Goal: Task Accomplishment & Management: Manage account settings

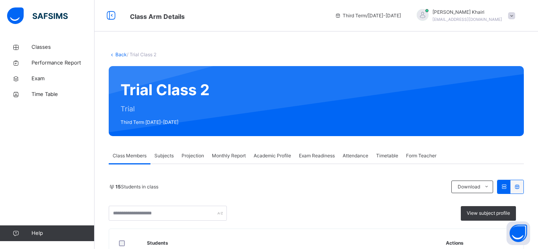
click at [321, 157] on span "Exam Readiness" at bounding box center [317, 155] width 36 height 7
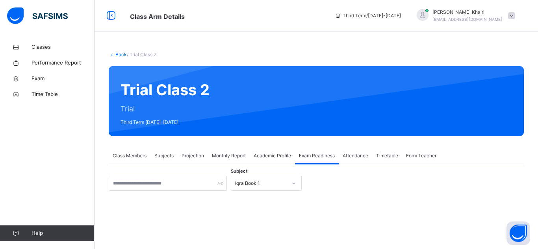
click at [276, 181] on div "Subject Iqra Book 1 There are currently no records. × [PERSON_NAME] as ready fo…" at bounding box center [316, 253] width 415 height 154
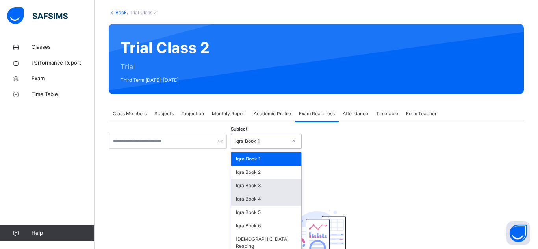
scroll to position [56, 0]
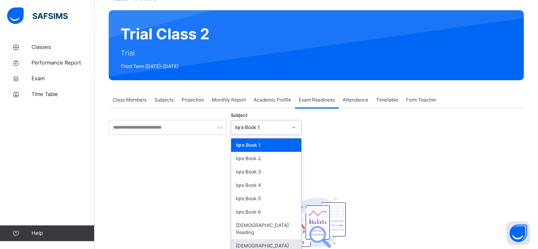
click at [266, 240] on div "[DEMOGRAPHIC_DATA] Memorisation" at bounding box center [266, 249] width 70 height 20
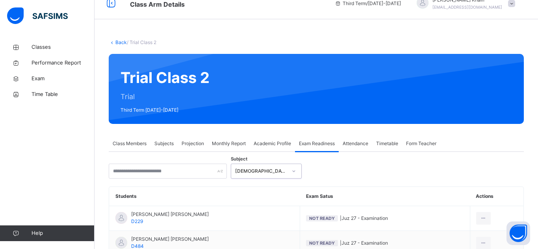
scroll to position [0, 0]
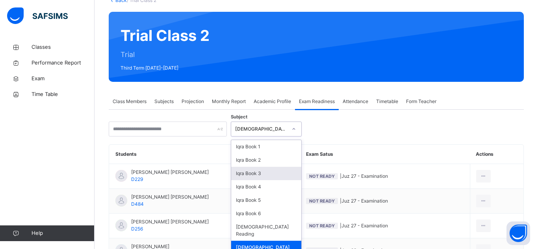
scroll to position [56, 0]
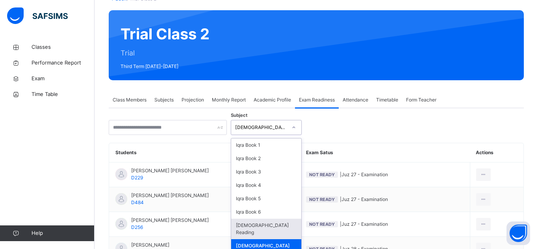
click at [272, 222] on div "[DEMOGRAPHIC_DATA] Reading" at bounding box center [266, 229] width 70 height 20
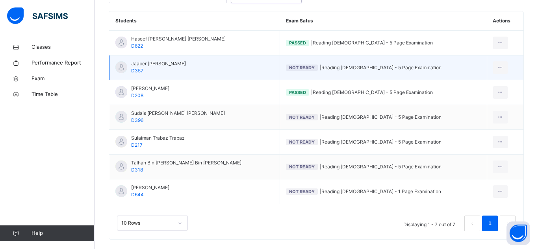
scroll to position [198, 0]
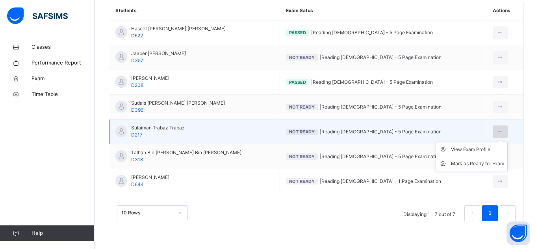
click at [497, 131] on div at bounding box center [500, 132] width 15 height 13
click at [477, 163] on div "Mark as Ready for Exam" at bounding box center [477, 164] width 53 height 8
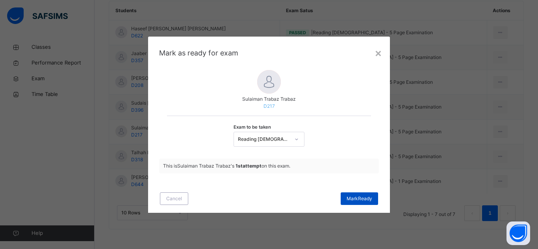
click at [370, 198] on span "[PERSON_NAME]" at bounding box center [359, 198] width 26 height 7
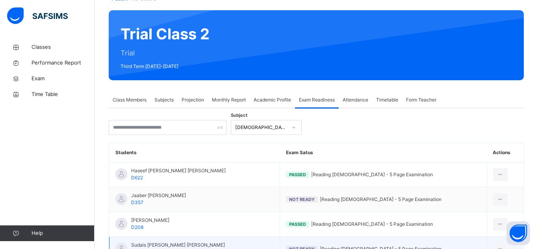
scroll to position [54, 0]
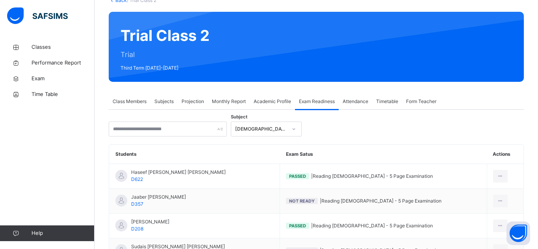
click at [165, 100] on span "Subjects" at bounding box center [163, 101] width 19 height 7
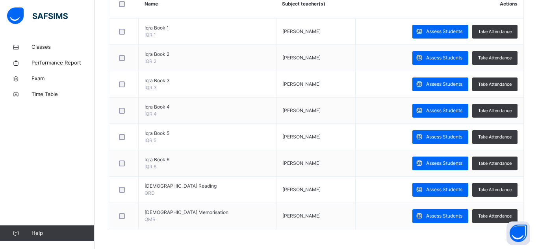
scroll to position [0, 0]
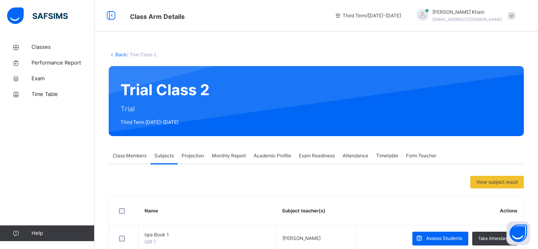
click at [126, 155] on span "Class Members" at bounding box center [130, 155] width 34 height 7
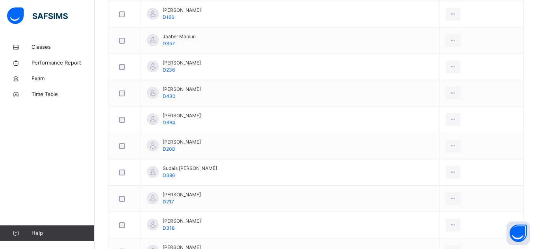
scroll to position [362, 0]
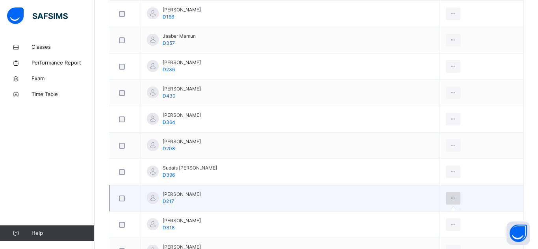
click at [445, 203] on div at bounding box center [452, 198] width 15 height 13
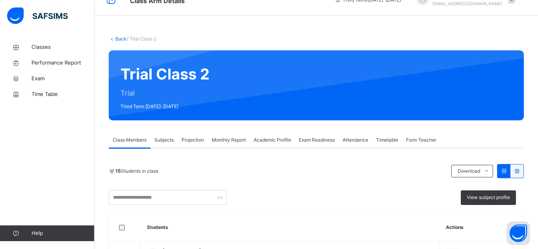
scroll to position [0, 0]
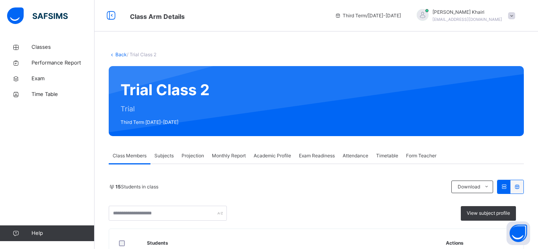
click at [164, 157] on span "Subjects" at bounding box center [163, 155] width 19 height 7
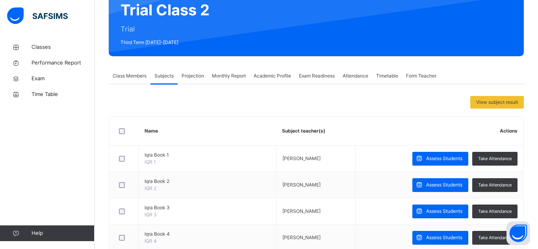
scroll to position [83, 0]
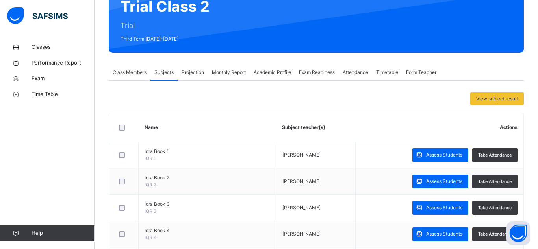
click at [199, 72] on span "Projection" at bounding box center [192, 72] width 22 height 7
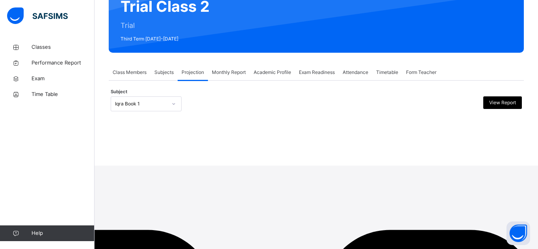
scroll to position [0, 0]
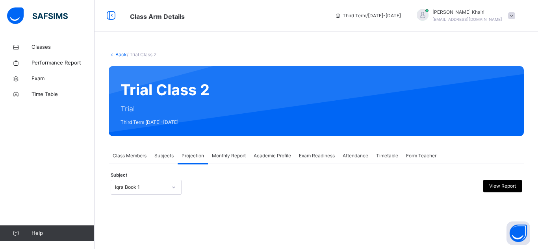
click at [169, 190] on div "Iqra Book 1" at bounding box center [146, 187] width 71 height 15
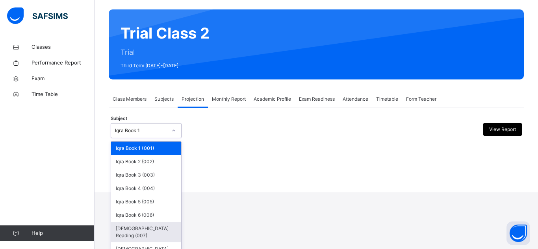
click at [150, 232] on div "[DEMOGRAPHIC_DATA] Reading (007)" at bounding box center [146, 232] width 70 height 20
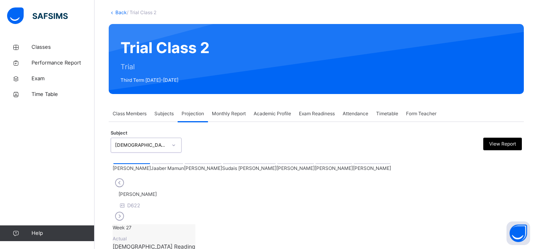
scroll to position [8, 0]
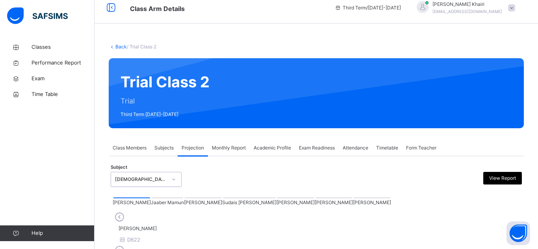
click at [116, 145] on span "Class Members" at bounding box center [130, 147] width 34 height 7
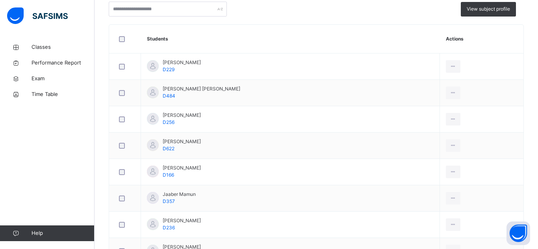
scroll to position [207, 0]
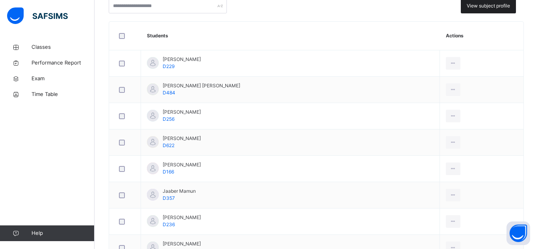
click at [503, 12] on div "View subject profile" at bounding box center [487, 6] width 55 height 15
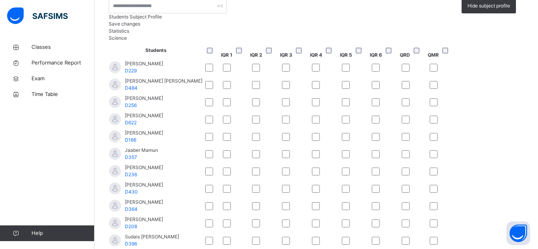
scroll to position [217, 74]
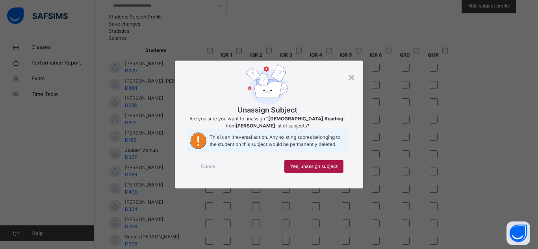
click at [339, 173] on div "Yes, unassign subject" at bounding box center [313, 166] width 59 height 13
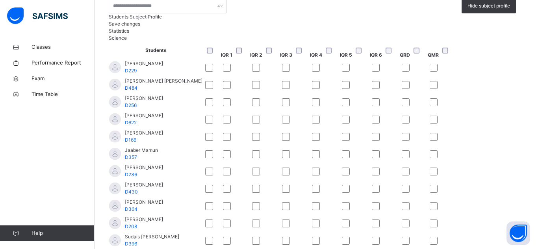
scroll to position [33, 74]
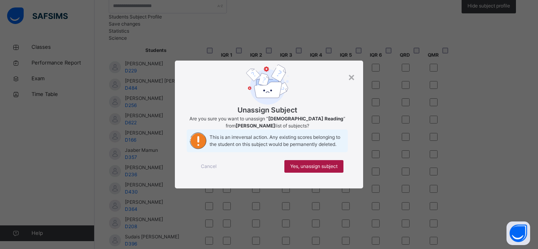
click at [309, 170] on span "Yes, unassign subject" at bounding box center [313, 166] width 47 height 7
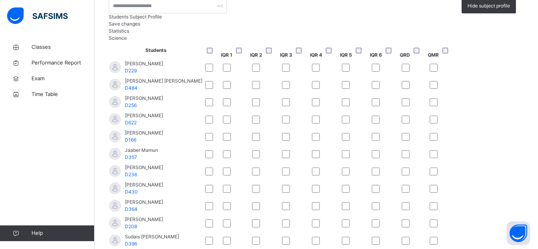
scroll to position [0, 74]
click at [498, 28] on div "Save changes" at bounding box center [316, 23] width 415 height 7
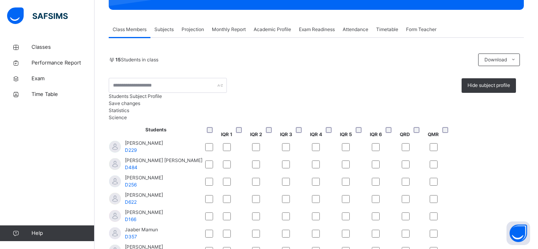
scroll to position [119, 0]
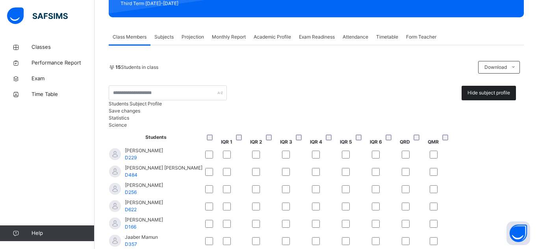
click at [497, 95] on span "Hide subject profile" at bounding box center [488, 92] width 43 height 7
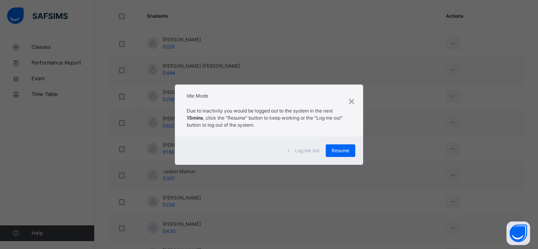
scroll to position [336, 0]
click at [341, 155] on div "Resume" at bounding box center [340, 150] width 30 height 13
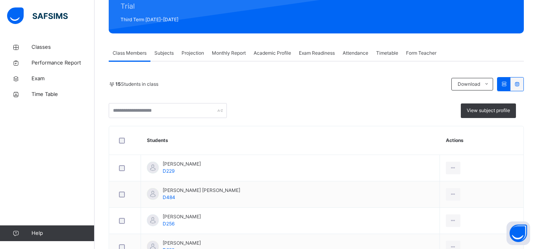
scroll to position [100, 0]
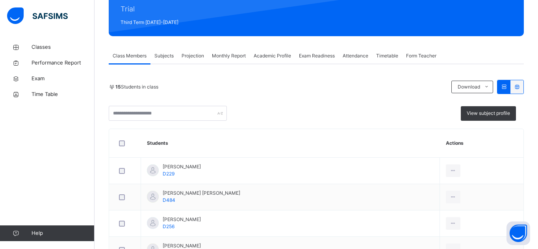
click at [359, 61] on div "Attendance" at bounding box center [354, 56] width 33 height 16
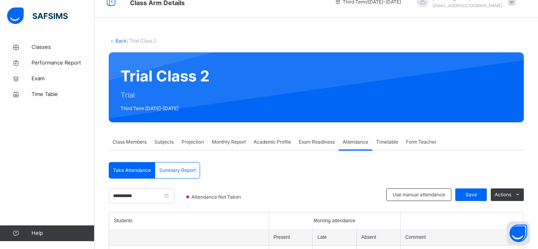
scroll to position [0, 0]
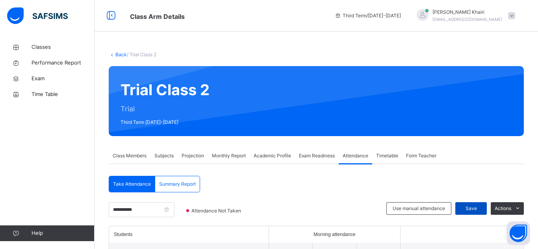
click at [477, 207] on span "Save" at bounding box center [471, 208] width 20 height 7
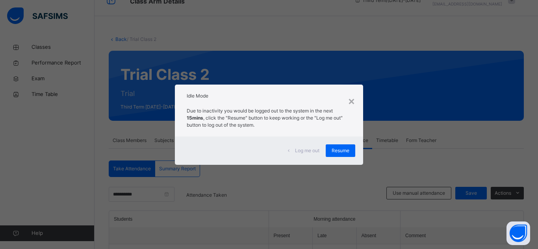
scroll to position [218, 0]
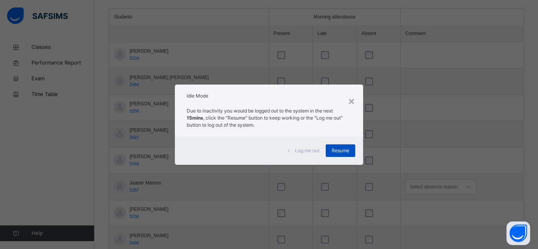
click at [340, 154] on div "Resume" at bounding box center [340, 150] width 30 height 13
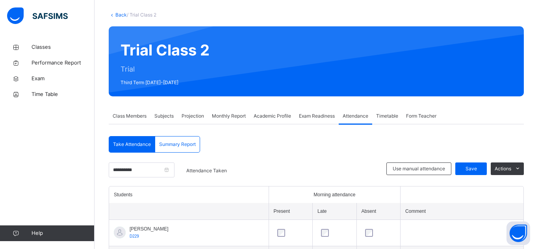
scroll to position [26, 0]
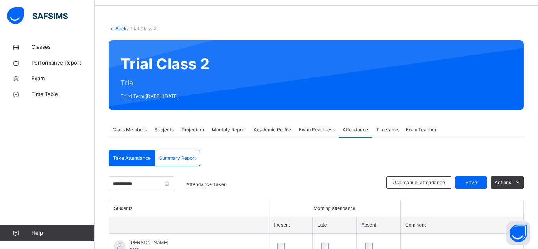
click at [329, 133] on span "Exam Readiness" at bounding box center [317, 129] width 36 height 7
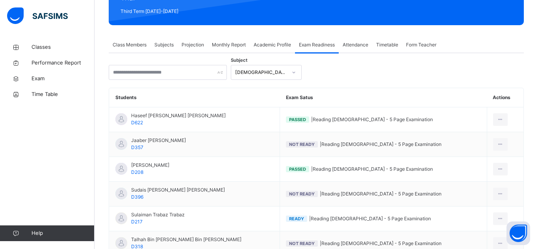
scroll to position [116, 0]
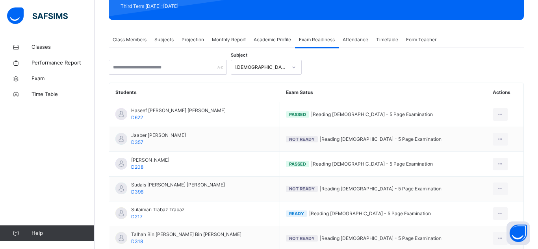
click at [295, 64] on icon at bounding box center [293, 67] width 5 height 8
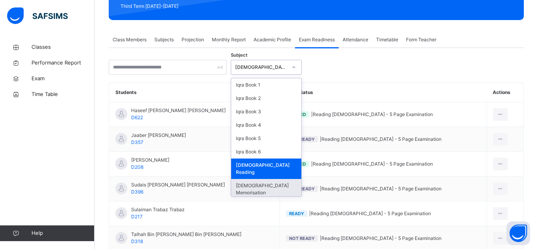
click at [263, 179] on div "[DEMOGRAPHIC_DATA] Memorisation" at bounding box center [266, 189] width 70 height 20
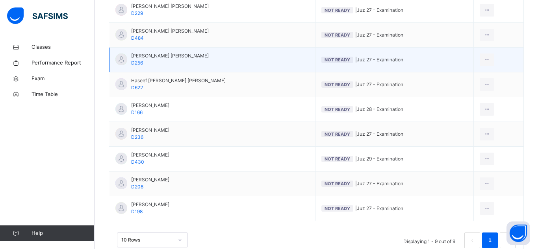
scroll to position [248, 0]
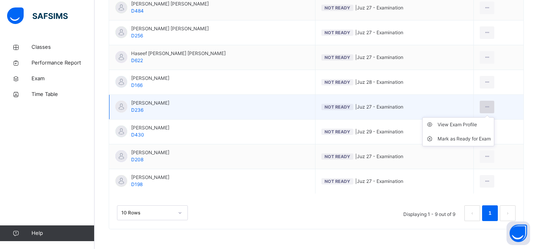
click at [483, 107] on icon at bounding box center [486, 106] width 7 height 7
click at [453, 139] on div "Mark as Ready for Exam" at bounding box center [463, 139] width 53 height 8
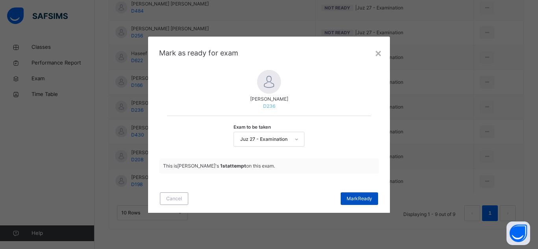
click at [353, 199] on span "[PERSON_NAME]" at bounding box center [359, 198] width 26 height 7
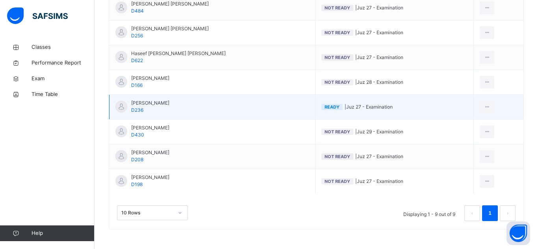
scroll to position [0, 0]
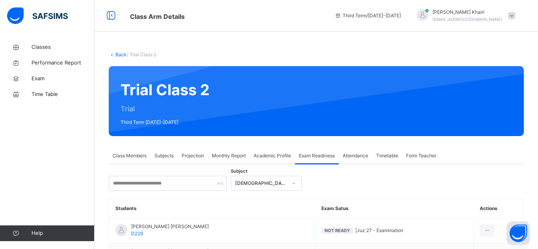
click at [188, 153] on span "Projection" at bounding box center [192, 155] width 22 height 7
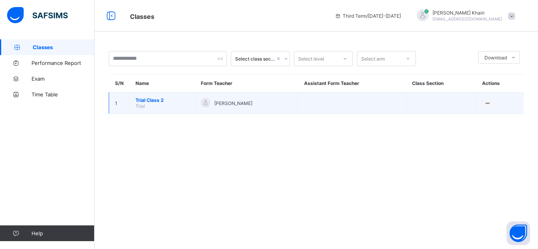
click at [156, 98] on span "Trial Class 2" at bounding box center [161, 100] width 53 height 6
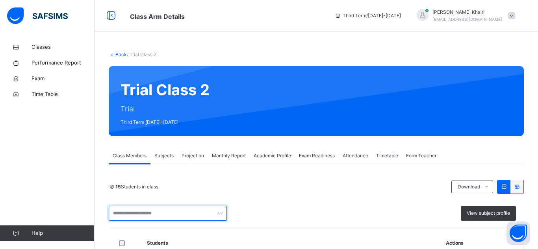
click at [163, 213] on input "text" at bounding box center [168, 213] width 118 height 15
type input "******"
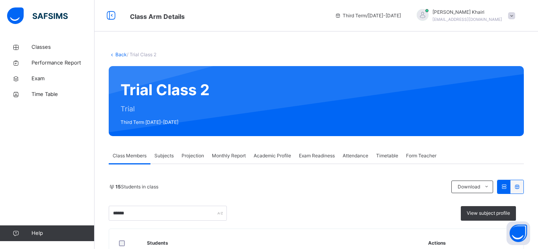
click at [290, 180] on div "15 Students in class Download Pdf Report Excel Report" at bounding box center [316, 187] width 415 height 14
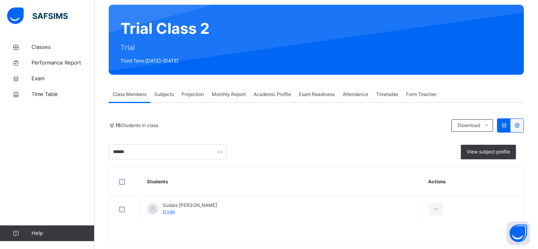
scroll to position [78, 0]
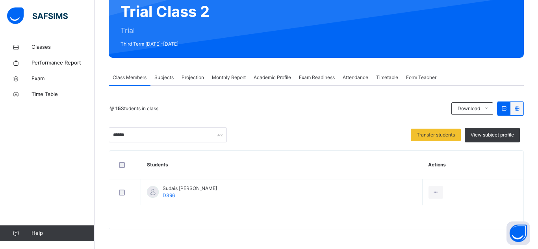
click at [169, 75] on span "Subjects" at bounding box center [163, 77] width 19 height 7
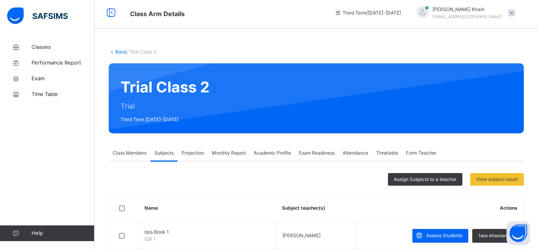
scroll to position [0, 0]
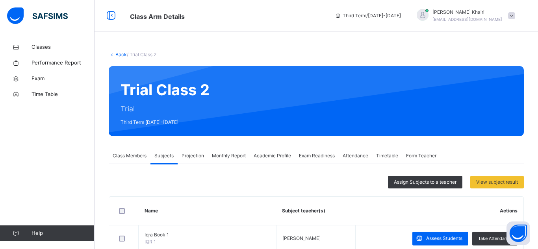
click at [194, 153] on span "Projection" at bounding box center [192, 155] width 22 height 7
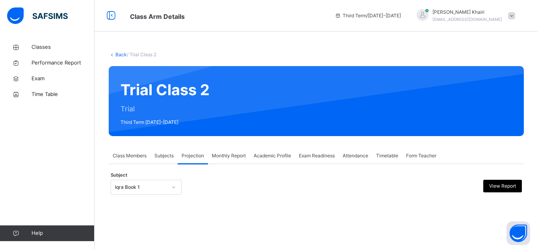
scroll to position [57, 0]
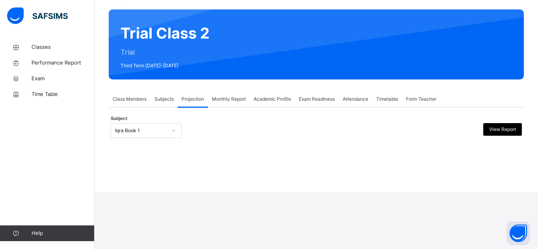
click at [168, 138] on div "Iqra Book 1" at bounding box center [146, 130] width 71 height 15
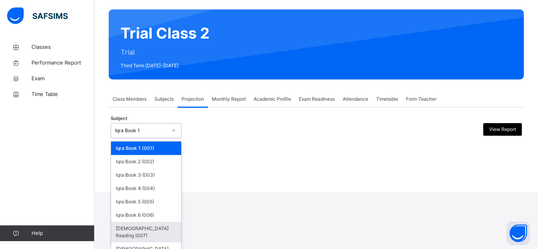
click at [168, 225] on div "[DEMOGRAPHIC_DATA] Reading (007)" at bounding box center [146, 232] width 70 height 20
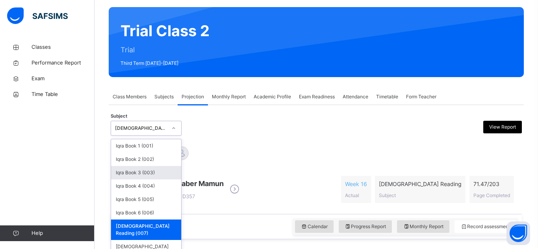
scroll to position [60, 0]
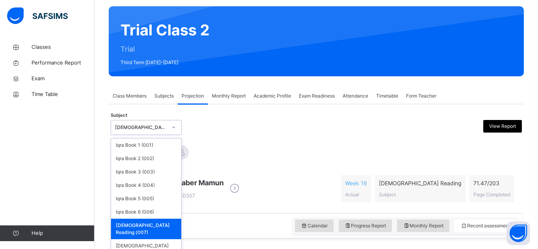
click at [314, 176] on div "Jaaber Mamun D357 Week 16 Actual Quran Reading Subject 71.47 / 203 Page Complet…" at bounding box center [316, 188] width 403 height 33
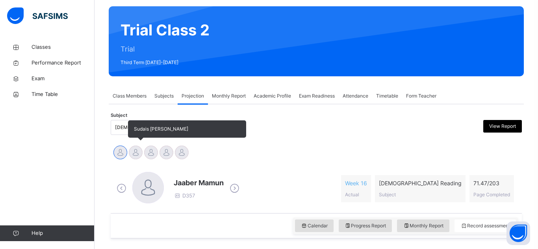
click at [137, 146] on div at bounding box center [136, 153] width 14 height 14
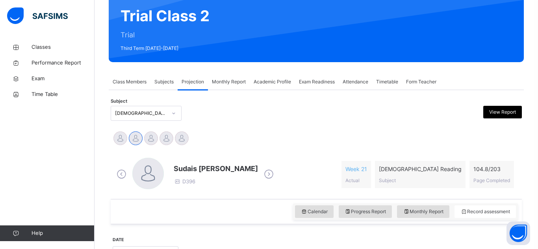
scroll to position [76, 0]
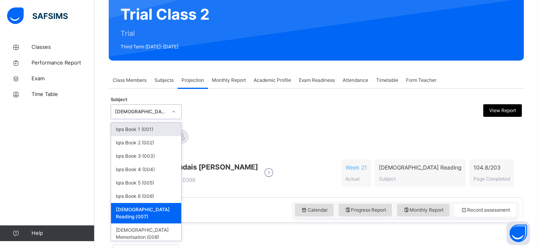
click at [136, 107] on div "[DEMOGRAPHIC_DATA] Reading (007)" at bounding box center [138, 112] width 55 height 12
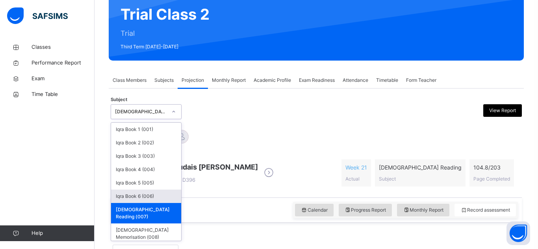
click at [135, 197] on div "Iqra Book 6 (006)" at bounding box center [146, 196] width 70 height 13
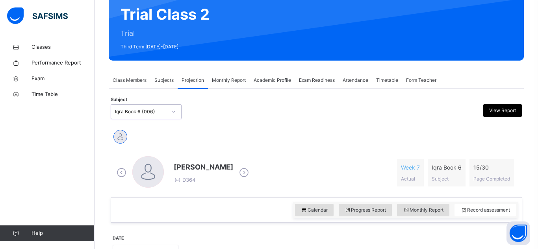
click at [166, 115] on div "Iqra Book 6 (006)" at bounding box center [138, 112] width 55 height 12
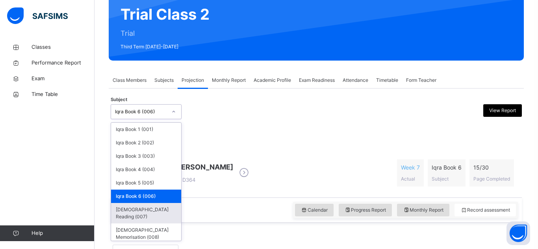
click at [148, 206] on div "[DEMOGRAPHIC_DATA] Reading (007)" at bounding box center [146, 213] width 70 height 20
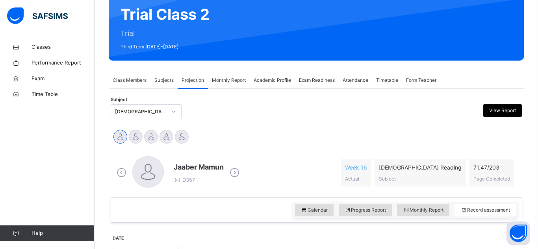
click at [240, 190] on div "Jaaber Mamun D357 Week 16 Actual Quran Reading Subject 71.47 / 203 Page Complet…" at bounding box center [316, 172] width 407 height 45
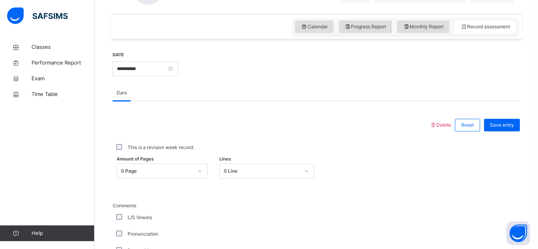
scroll to position [280, 0]
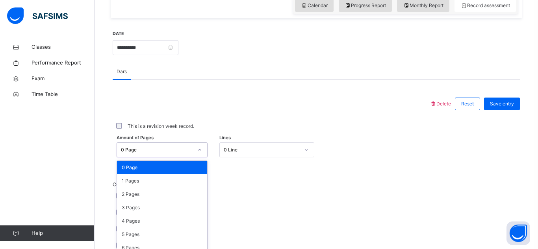
click at [189, 144] on div "option 0 Page focused, 1 of 204. 204 results available. Use Up and Down to choo…" at bounding box center [161, 149] width 91 height 15
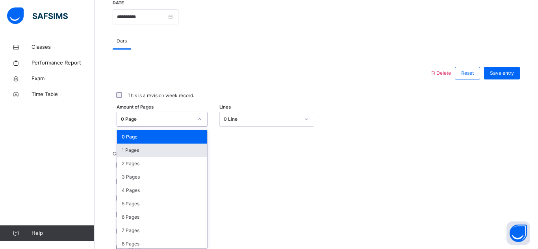
scroll to position [314, 0]
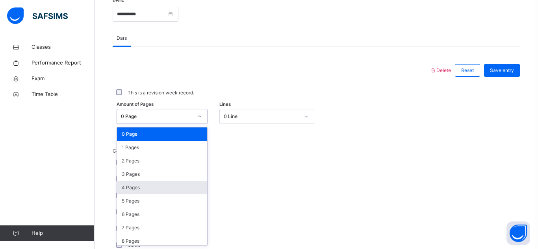
click at [181, 192] on div "4 Pages" at bounding box center [162, 187] width 90 height 13
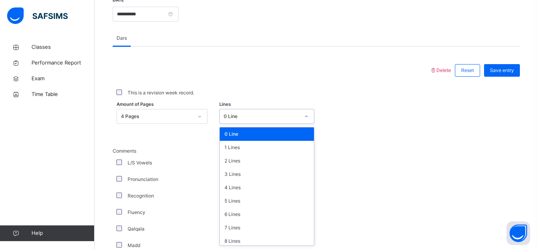
click at [277, 113] on div "0 Line" at bounding box center [262, 116] width 76 height 7
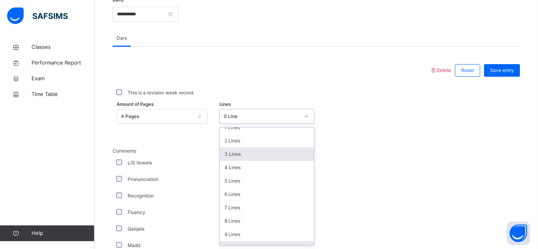
scroll to position [33, 0]
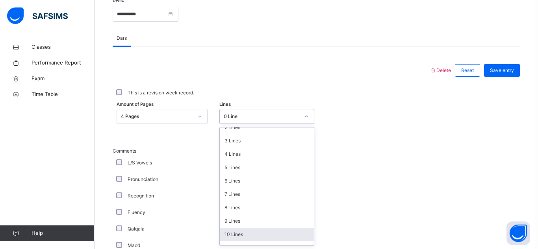
click at [281, 231] on div "10 Lines" at bounding box center [267, 234] width 94 height 13
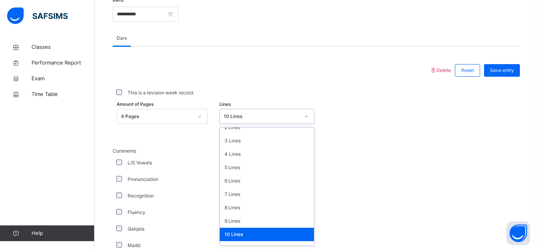
scroll to position [47, 0]
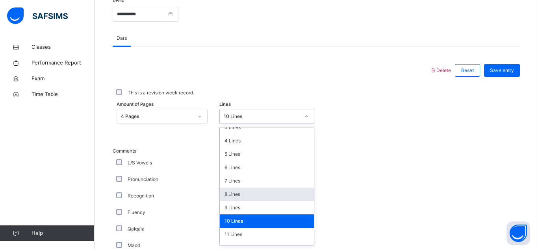
click at [179, 167] on div "L/S Vowels" at bounding box center [211, 163] width 197 height 17
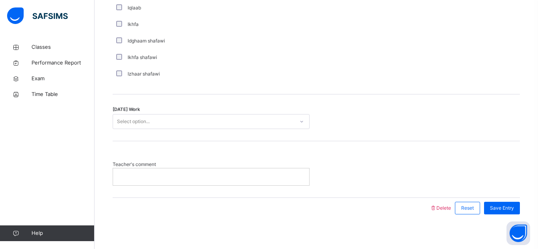
scroll to position [639, 0]
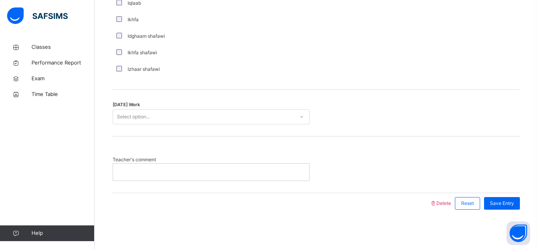
click at [287, 116] on div "Select option..." at bounding box center [203, 117] width 181 height 12
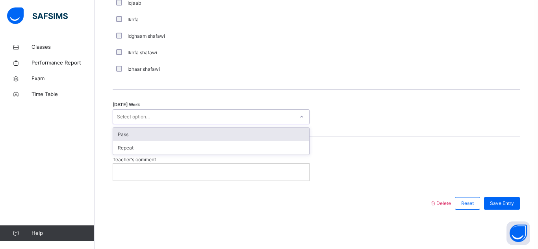
click at [279, 135] on div "Pass" at bounding box center [211, 134] width 196 height 13
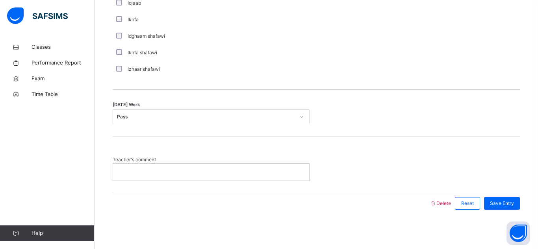
click at [275, 182] on div "Teacher's comment" at bounding box center [316, 165] width 407 height 56
click at [268, 170] on p at bounding box center [211, 171] width 184 height 7
click at [515, 200] on div "Save Entry" at bounding box center [502, 203] width 36 height 13
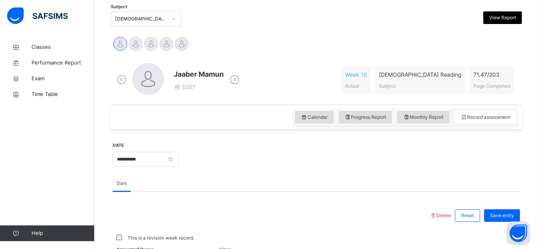
scroll to position [166, 0]
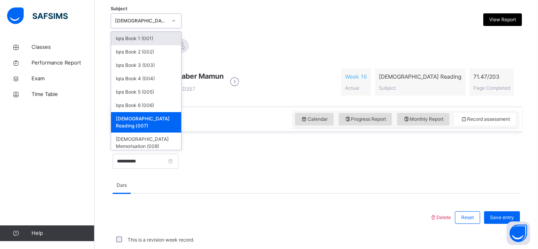
click at [129, 21] on div "[DEMOGRAPHIC_DATA] Reading (007)" at bounding box center [141, 20] width 52 height 7
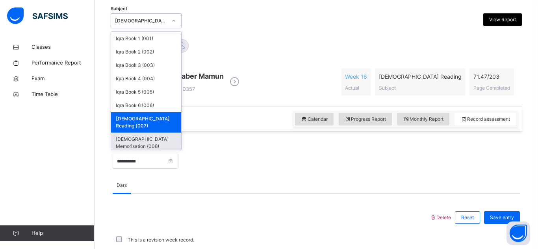
click at [139, 137] on div "[DEMOGRAPHIC_DATA] Memorisation (008)" at bounding box center [146, 143] width 70 height 20
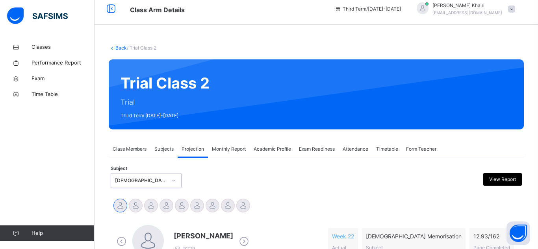
scroll to position [164, 0]
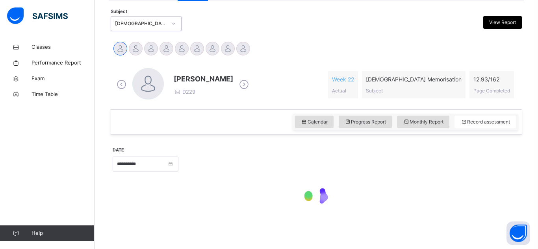
click at [181, 196] on div at bounding box center [316, 196] width 407 height 33
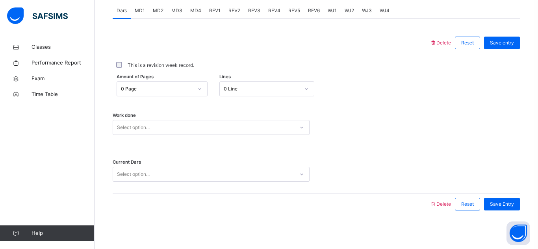
scroll to position [342, 0]
click at [192, 13] on span "MD4" at bounding box center [195, 9] width 11 height 7
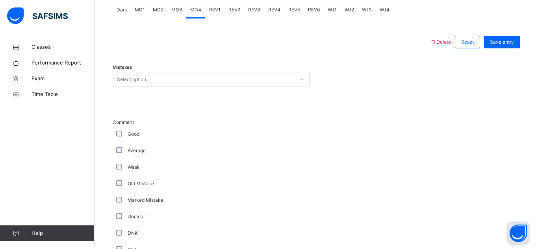
click at [192, 13] on span "MD4" at bounding box center [195, 9] width 11 height 7
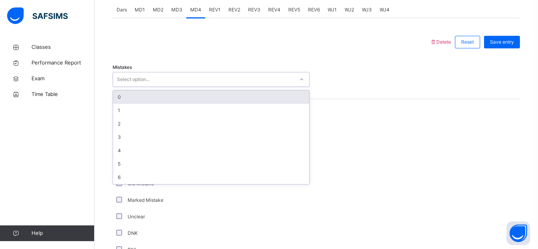
click at [197, 72] on div "Select option..." at bounding box center [211, 79] width 197 height 15
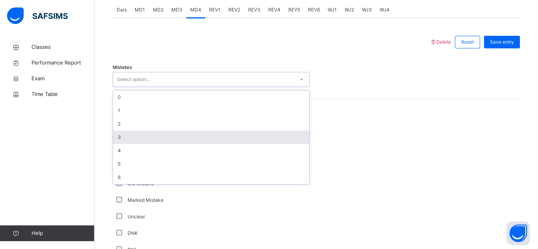
click at [147, 133] on div "3" at bounding box center [211, 137] width 196 height 13
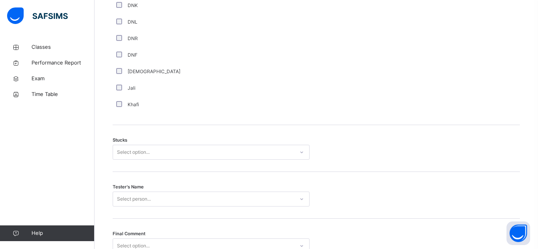
scroll to position [574, 0]
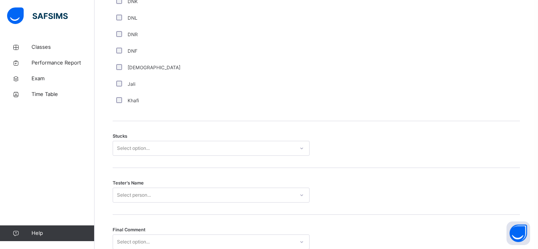
click at [253, 162] on div "Stucks Select option..." at bounding box center [316, 144] width 407 height 47
click at [243, 147] on div "Select option..." at bounding box center [203, 148] width 181 height 12
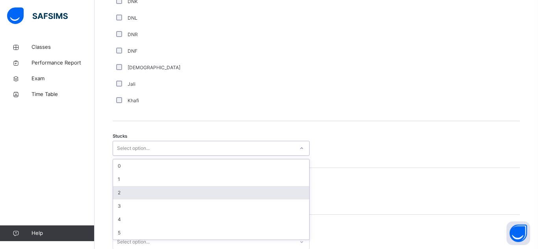
click at [196, 190] on div "2" at bounding box center [211, 192] width 196 height 13
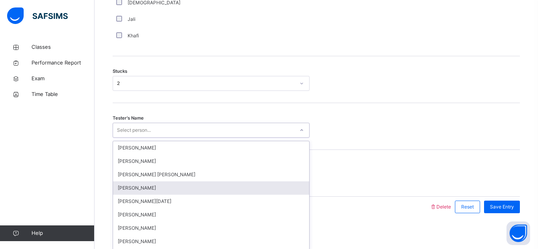
click at [193, 138] on div "option Hamzah Trabaz focused, 4 of 92. 92 results available. Use Up and Down to…" at bounding box center [211, 130] width 197 height 15
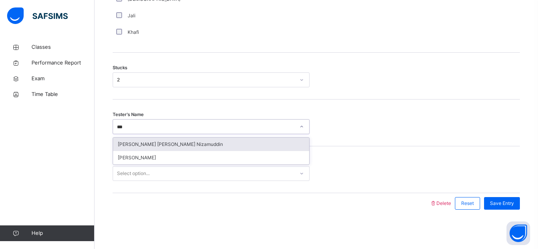
type input "****"
click at [171, 143] on div "Hafiz Yusuf Khairi" at bounding box center [211, 144] width 196 height 13
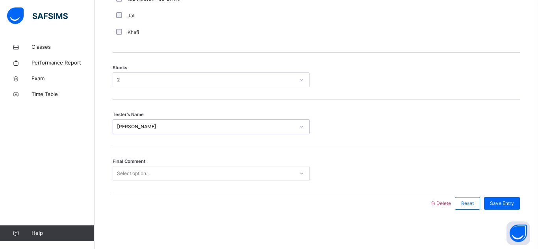
click at [166, 174] on div "Select option..." at bounding box center [203, 174] width 181 height 12
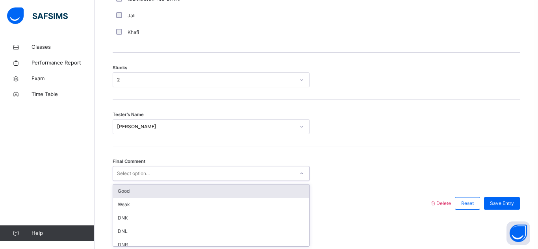
click at [163, 192] on div "Good" at bounding box center [211, 191] width 196 height 13
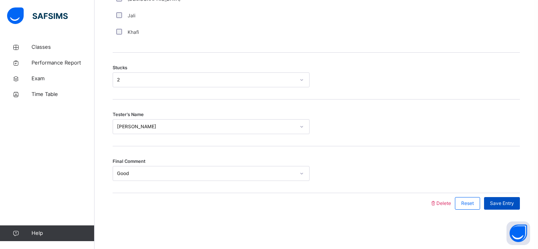
click at [503, 202] on span "Save Entry" at bounding box center [502, 203] width 24 height 7
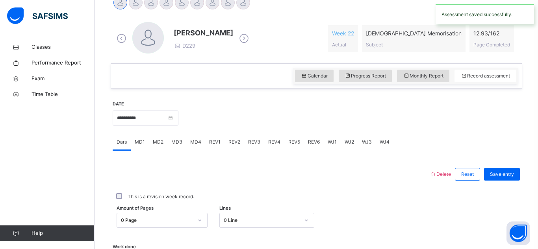
scroll to position [211, 0]
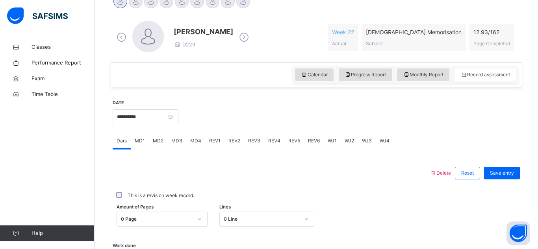
click at [174, 143] on span "MD3" at bounding box center [176, 140] width 11 height 7
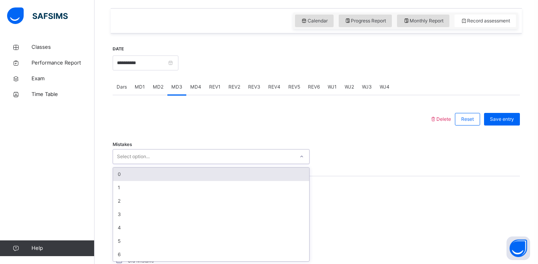
scroll to position [266, 0]
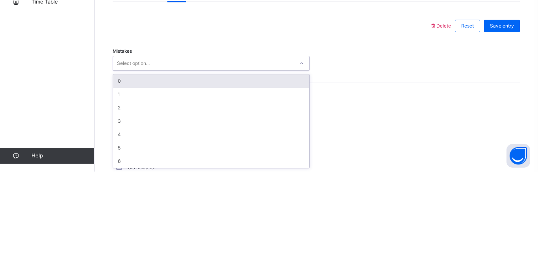
click at [265, 218] on div "3" at bounding box center [211, 213] width 196 height 13
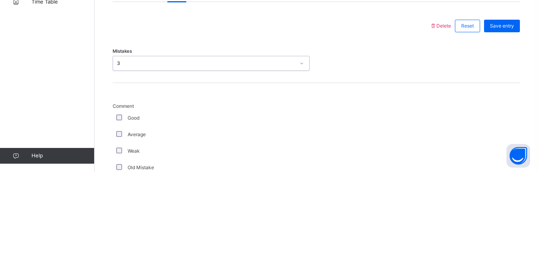
click at [118, 118] on div at bounding box center [270, 118] width 309 height 20
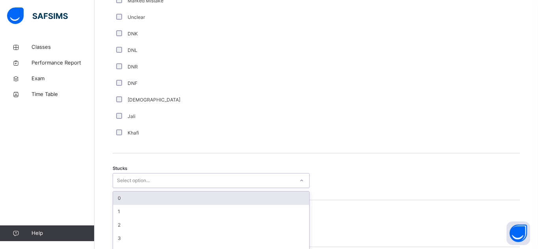
scroll to position [568, 0]
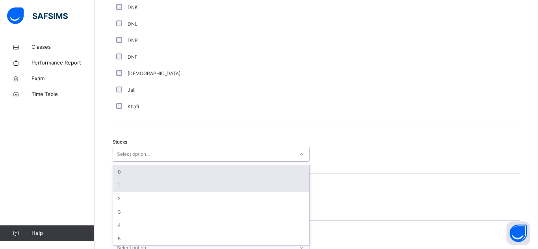
click at [269, 186] on div "1" at bounding box center [211, 185] width 196 height 13
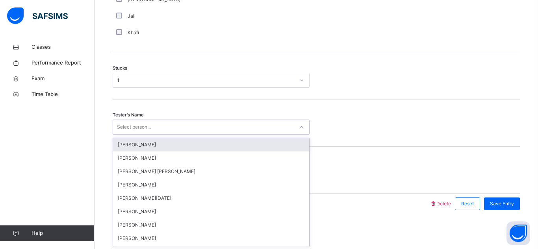
scroll to position [642, 0]
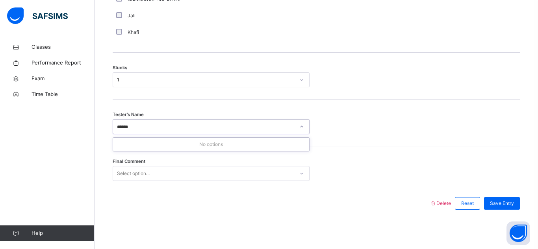
type input "*****"
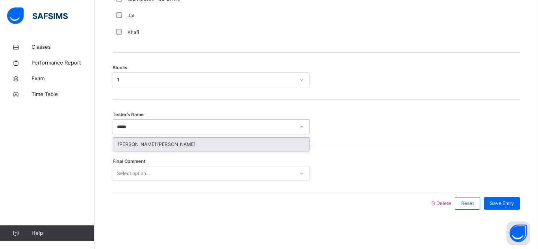
click at [279, 151] on div "[PERSON_NAME] [PERSON_NAME]" at bounding box center [211, 144] width 196 height 13
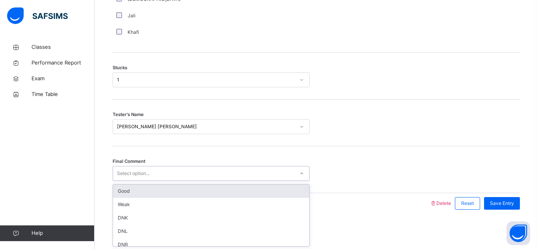
click at [266, 196] on div "Good" at bounding box center [211, 191] width 196 height 13
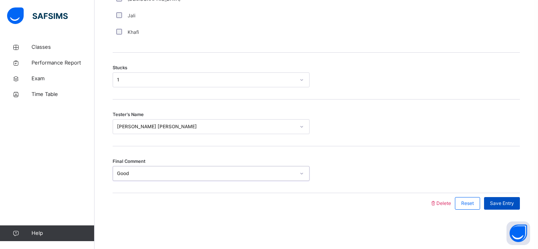
click at [500, 210] on div "Save Entry" at bounding box center [502, 203] width 36 height 13
click at [497, 207] on span "Save Entry" at bounding box center [502, 203] width 24 height 7
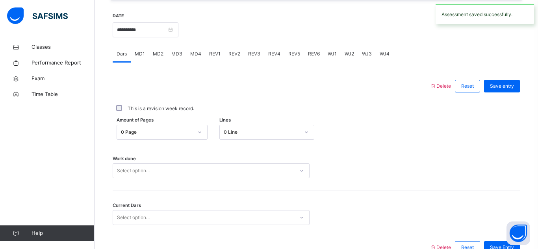
scroll to position [291, 0]
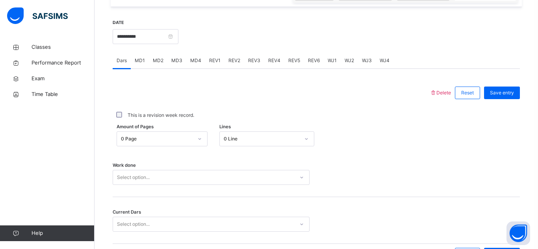
click at [200, 67] on div "MD4" at bounding box center [195, 61] width 19 height 16
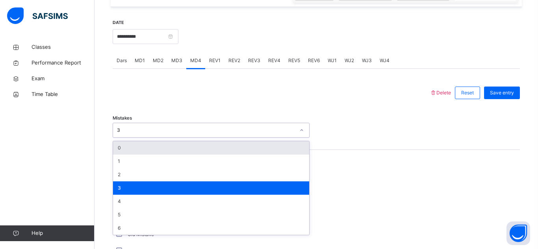
click at [376, 100] on div at bounding box center [270, 93] width 309 height 20
click at [203, 182] on div "3" at bounding box center [211, 187] width 196 height 13
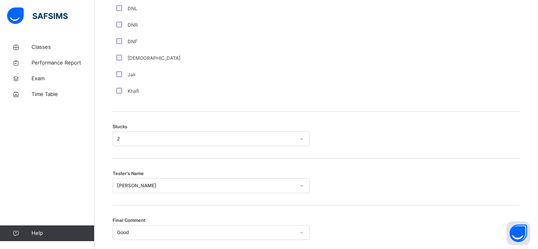
scroll to position [583, 0]
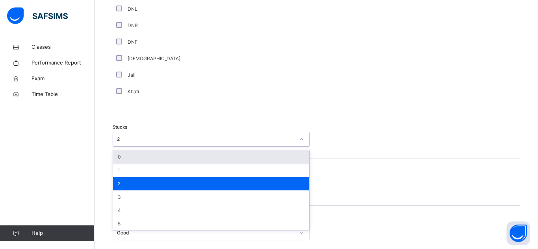
click at [218, 158] on div "0" at bounding box center [211, 156] width 196 height 13
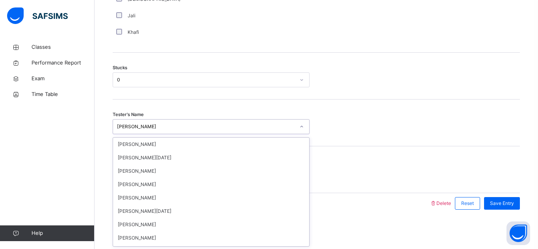
scroll to position [43, 0]
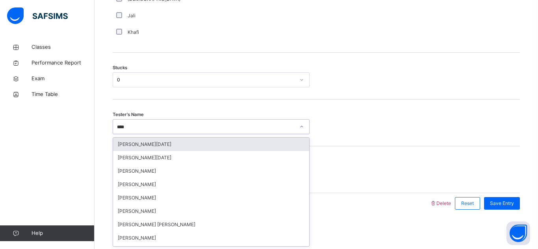
type input "*****"
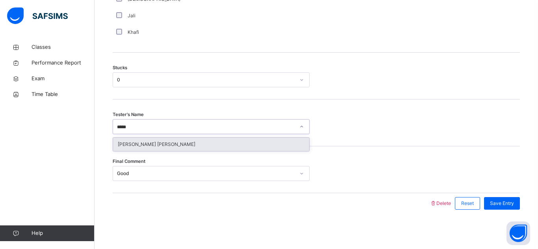
click at [290, 148] on div "[PERSON_NAME] [PERSON_NAME]" at bounding box center [211, 144] width 196 height 13
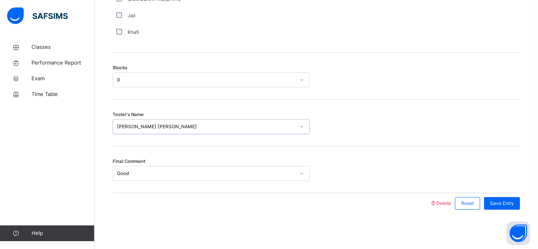
click at [502, 214] on div "Save Entry" at bounding box center [500, 203] width 40 height 20
click at [505, 207] on div "Save Entry" at bounding box center [502, 203] width 36 height 13
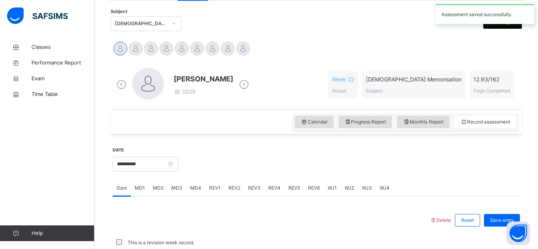
scroll to position [342, 0]
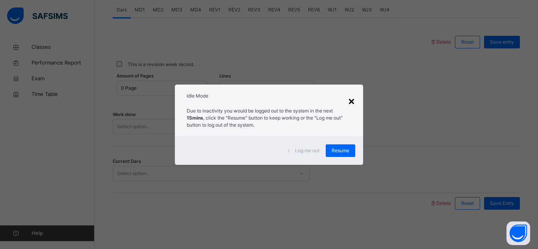
click at [354, 99] on div "×" at bounding box center [350, 100] width 7 height 17
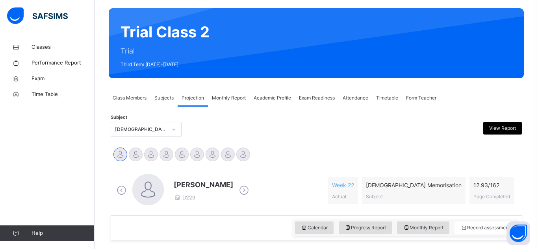
scroll to position [57, 0]
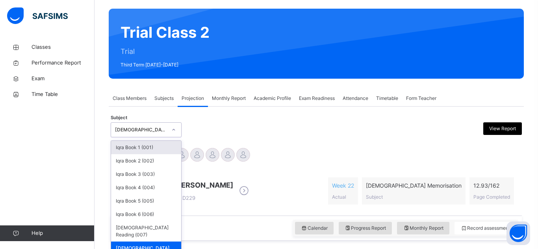
click at [169, 124] on div at bounding box center [173, 130] width 13 height 13
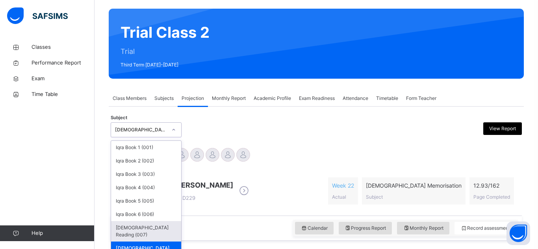
click at [155, 227] on div "[DEMOGRAPHIC_DATA] Reading (007)" at bounding box center [146, 231] width 70 height 20
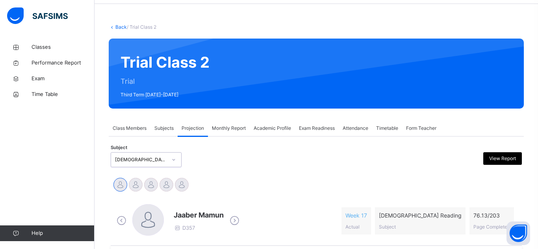
scroll to position [24, 0]
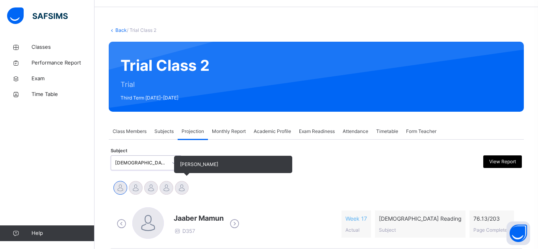
click at [177, 186] on div at bounding box center [182, 188] width 14 height 14
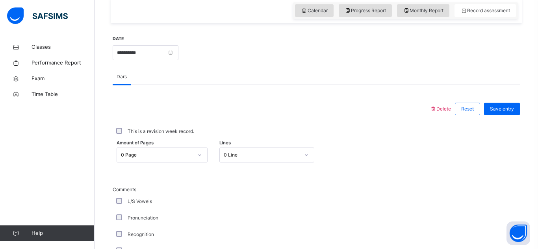
scroll to position [274, 0]
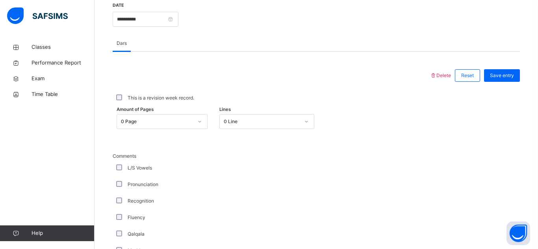
click at [224, 129] on div "0 Line" at bounding box center [266, 121] width 95 height 15
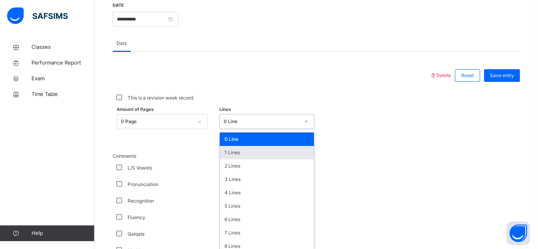
scroll to position [314, 0]
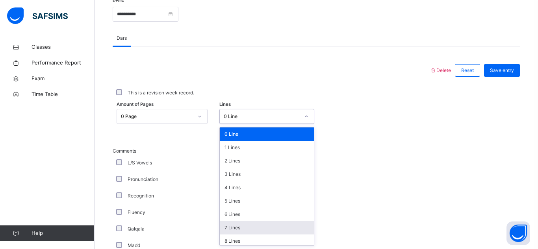
click at [242, 234] on div "7 Lines" at bounding box center [267, 227] width 94 height 13
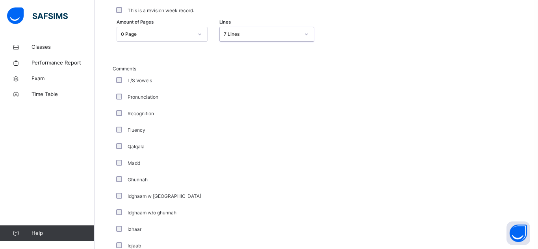
scroll to position [400, 0]
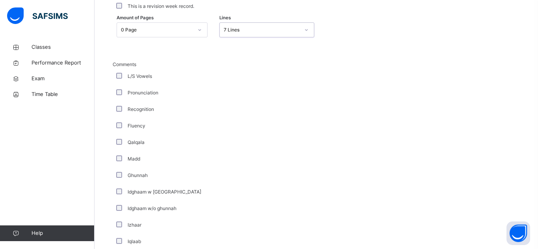
click at [116, 98] on div "Pronunciation" at bounding box center [211, 93] width 197 height 17
click at [122, 78] on div "L/S Vowels" at bounding box center [211, 76] width 193 height 7
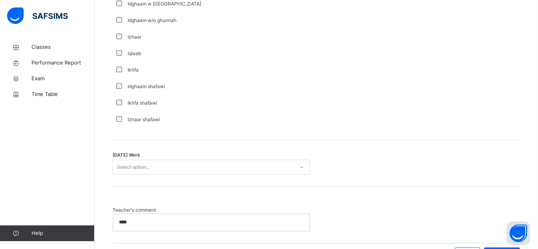
scroll to position [588, 0]
click at [139, 164] on div "Select option..." at bounding box center [133, 167] width 33 height 15
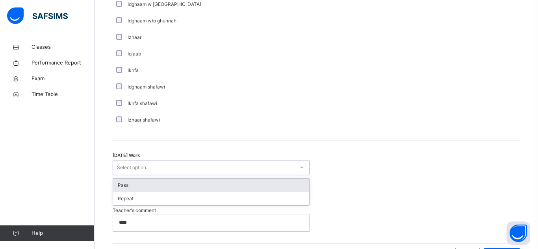
click at [133, 185] on div "Pass" at bounding box center [211, 185] width 196 height 13
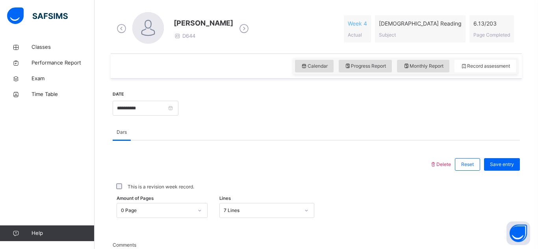
scroll to position [176, 0]
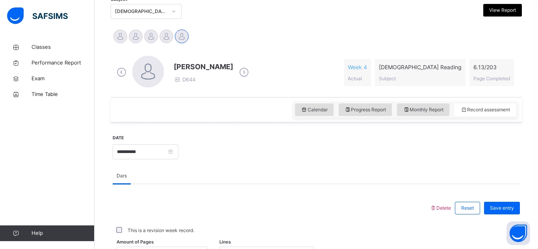
click at [514, 205] on div "Save entry" at bounding box center [502, 208] width 36 height 13
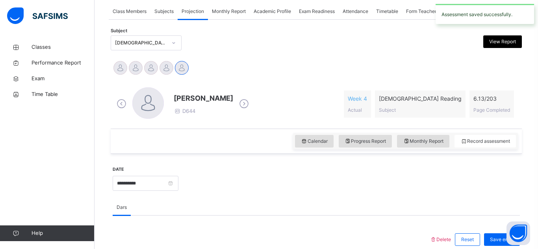
scroll to position [92, 0]
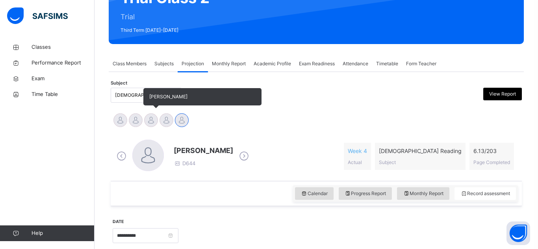
drag, startPoint x: 114, startPoint y: 111, endPoint x: 154, endPoint y: 115, distance: 40.7
click at [154, 115] on div "Jaaber Mamun Sudais Hafizi Sulaiman Trabaz Talhah Bin Abdurrahman Umair Waziri" at bounding box center [316, 121] width 411 height 21
click at [154, 115] on div at bounding box center [151, 120] width 14 height 14
click at [152, 116] on div at bounding box center [151, 120] width 14 height 14
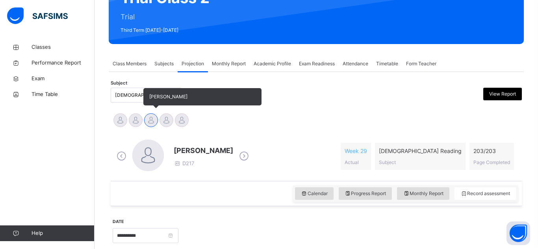
click at [152, 116] on div at bounding box center [151, 120] width 14 height 14
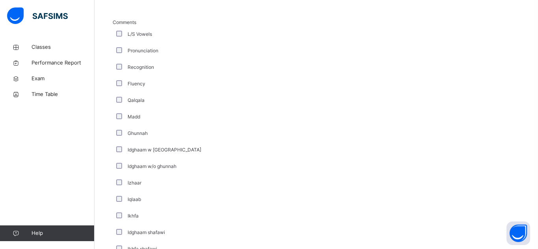
scroll to position [441, 0]
click at [50, 81] on span "Exam" at bounding box center [62, 79] width 63 height 8
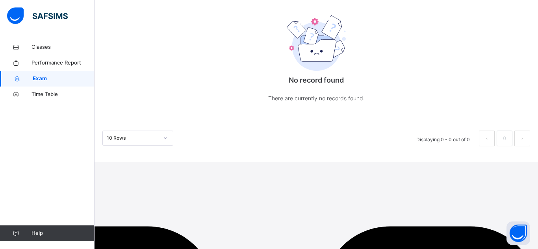
scroll to position [104, 0]
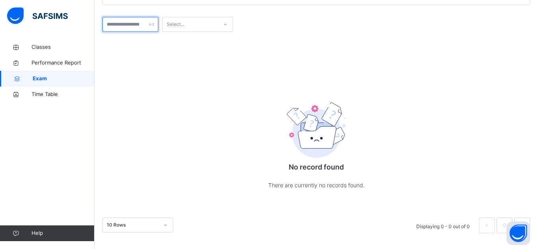
click at [143, 23] on input "text" at bounding box center [130, 24] width 56 height 15
type input "***"
click at [216, 53] on div "No record found There are currently no records found." at bounding box center [315, 123] width 427 height 174
click at [218, 27] on div "Select..." at bounding box center [190, 24] width 55 height 12
click at [52, 47] on span "Classes" at bounding box center [62, 47] width 63 height 8
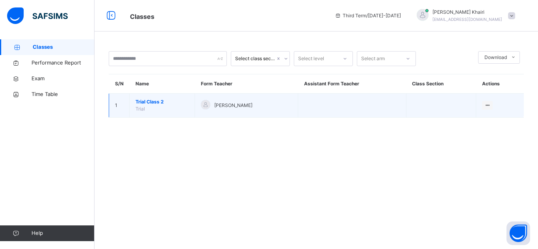
click at [153, 98] on span "Trial Class 2" at bounding box center [161, 101] width 53 height 7
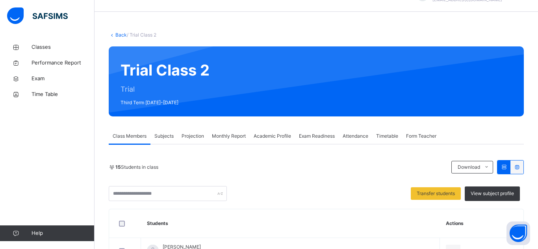
scroll to position [3, 0]
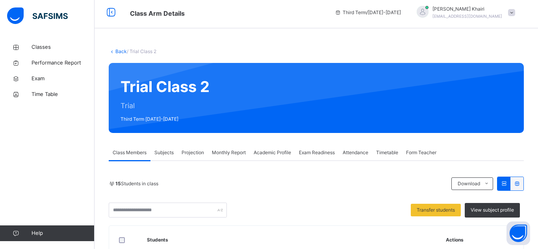
click at [161, 150] on span "Subjects" at bounding box center [163, 152] width 19 height 7
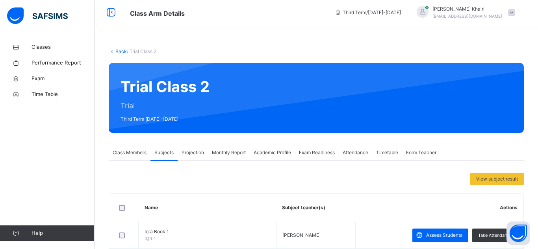
click at [199, 150] on span "Projection" at bounding box center [192, 152] width 22 height 7
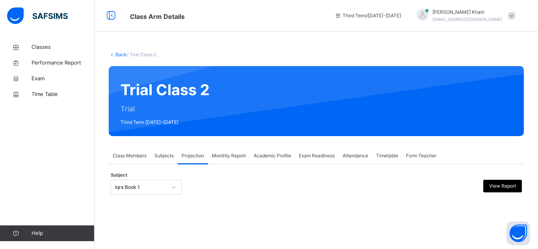
click at [164, 190] on div "Iqra Book 1" at bounding box center [146, 187] width 71 height 15
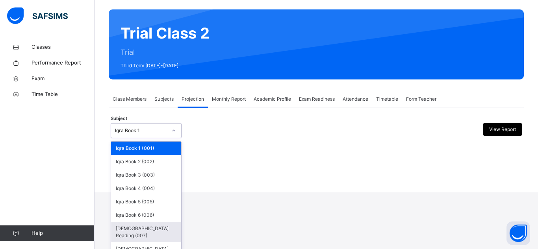
click at [155, 229] on div "[DEMOGRAPHIC_DATA] Reading (007)" at bounding box center [146, 232] width 70 height 20
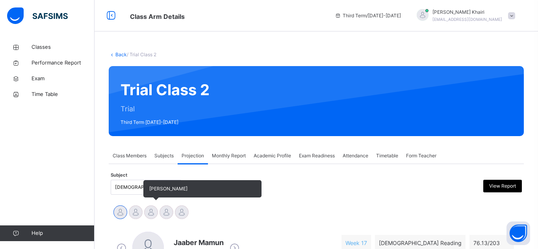
click at [155, 211] on div at bounding box center [151, 212] width 14 height 14
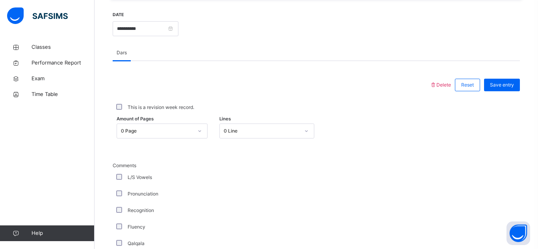
scroll to position [290, 0]
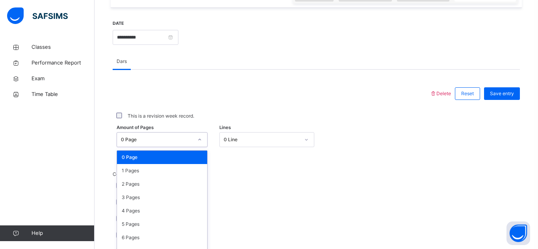
click at [184, 136] on div "option 0 Page focused, 1 of 204. 204 results available. Use Up and Down to choo…" at bounding box center [161, 139] width 91 height 15
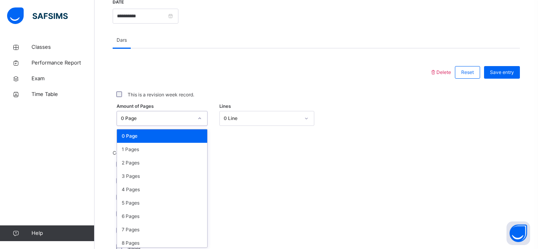
scroll to position [314, 0]
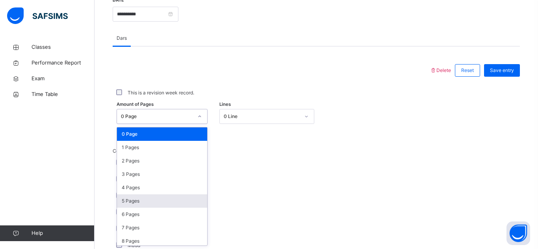
click at [183, 203] on div "5 Pages" at bounding box center [162, 200] width 90 height 13
click at [183, 203] on div "Recognition" at bounding box center [211, 196] width 197 height 17
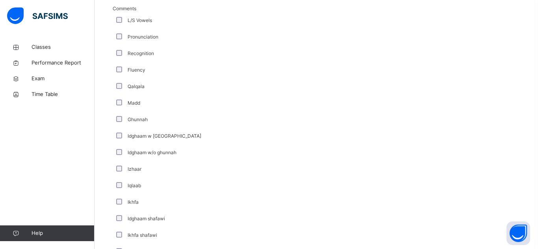
scroll to position [639, 0]
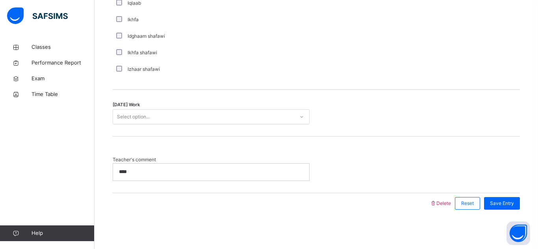
click at [169, 111] on div "Select option..." at bounding box center [203, 117] width 181 height 12
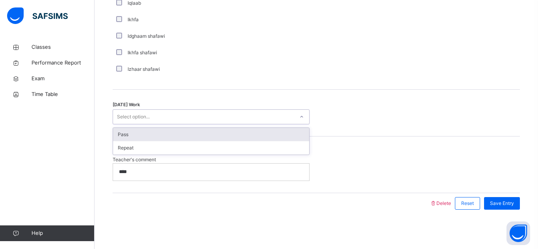
click at [167, 131] on div "Pass" at bounding box center [211, 134] width 196 height 13
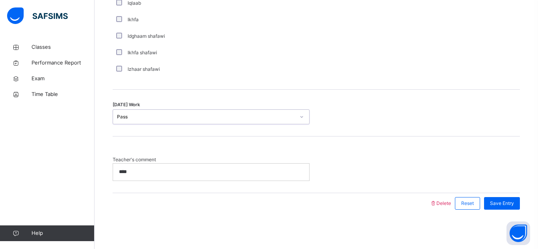
click at [148, 170] on p "****" at bounding box center [211, 171] width 184 height 7
click at [501, 199] on div "Save Entry" at bounding box center [502, 203] width 36 height 13
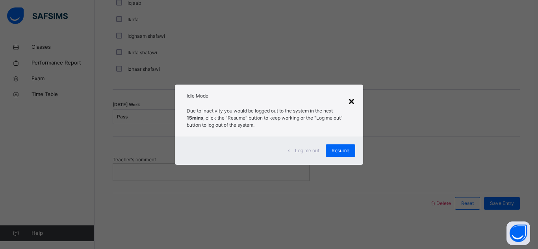
click at [352, 101] on div "×" at bounding box center [350, 100] width 7 height 17
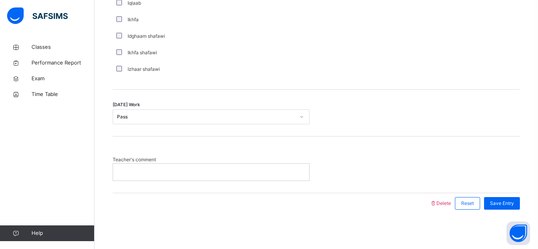
scroll to position [0, 0]
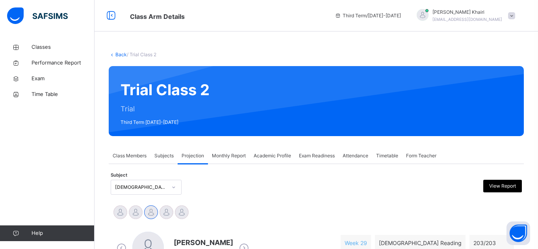
click at [118, 191] on div "[DEMOGRAPHIC_DATA] Reading (007)" at bounding box center [146, 187] width 71 height 15
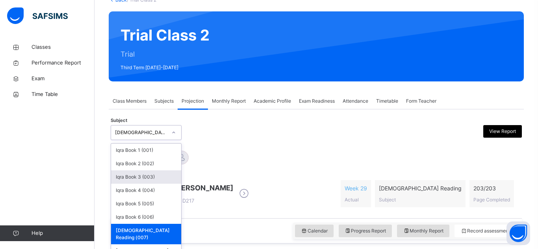
scroll to position [60, 0]
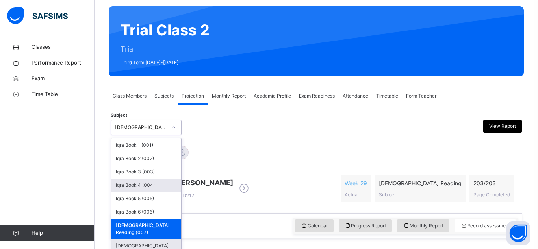
click at [162, 242] on div "[DEMOGRAPHIC_DATA] Memorisation (008)" at bounding box center [146, 249] width 70 height 20
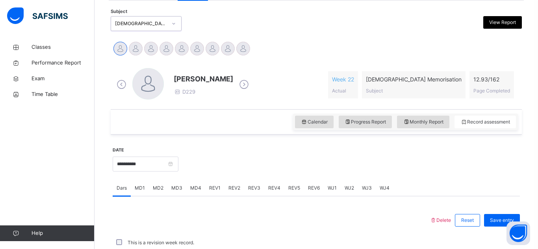
scroll to position [128, 0]
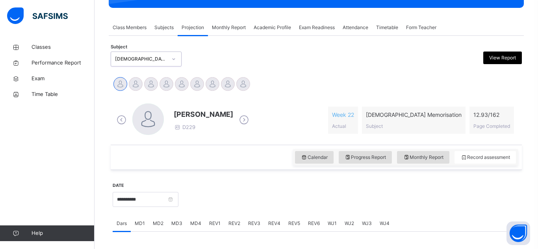
click at [237, 122] on icon at bounding box center [244, 120] width 14 height 12
click at [232, 122] on span at bounding box center [203, 122] width 59 height 4
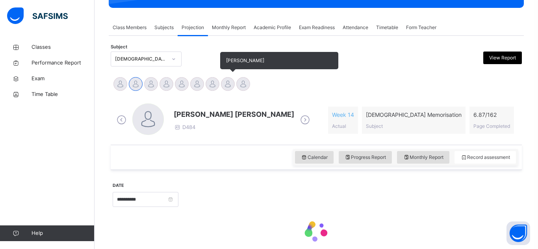
click at [231, 83] on div at bounding box center [228, 84] width 14 height 14
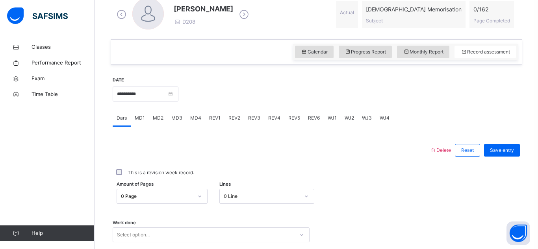
click at [166, 194] on div "0 Page" at bounding box center [161, 196] width 91 height 15
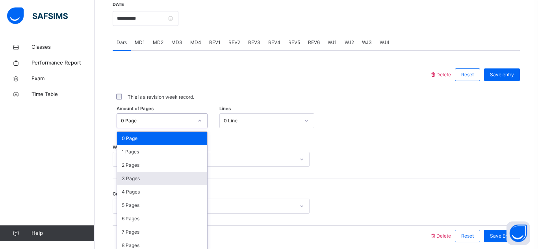
scroll to position [314, 0]
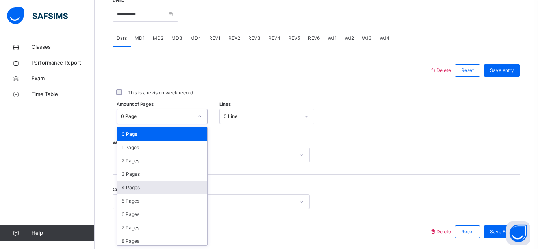
click at [174, 113] on div "0 Page" at bounding box center [157, 116] width 72 height 7
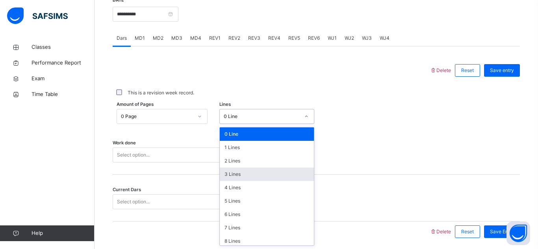
click at [253, 177] on div "3 Lines" at bounding box center [267, 174] width 94 height 13
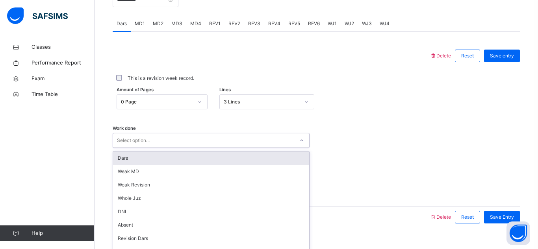
scroll to position [336, 0]
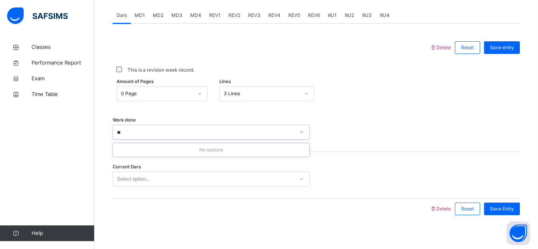
type input "*"
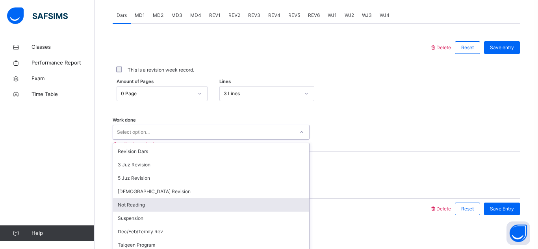
scroll to position [342, 0]
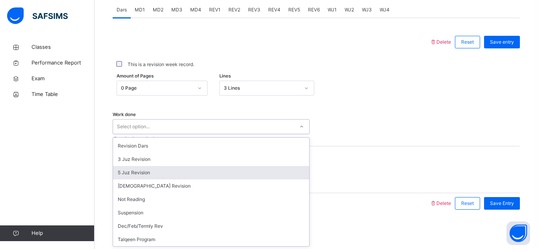
click at [219, 177] on div "5 Juz Revision" at bounding box center [211, 172] width 196 height 13
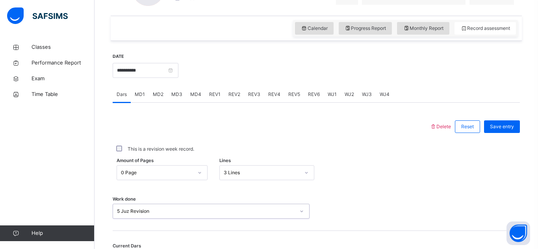
click at [220, 214] on div "option 5 Juz Revision, selected. 0 results available. Select is focused ,type t…" at bounding box center [211, 211] width 197 height 15
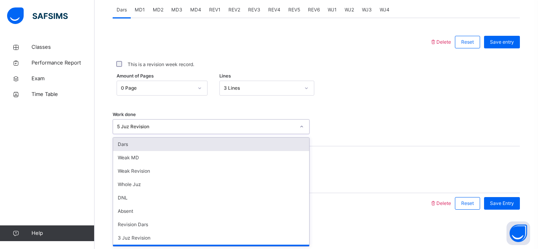
click at [193, 143] on div "Dars" at bounding box center [211, 144] width 196 height 13
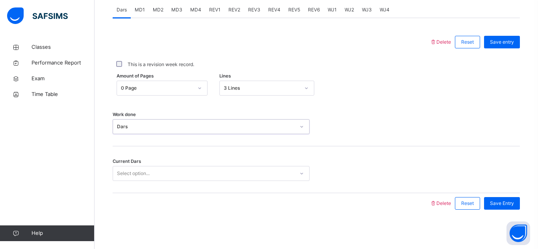
click at [197, 171] on div "Select option..." at bounding box center [203, 174] width 181 height 12
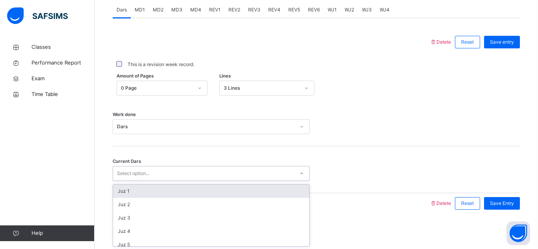
click at [197, 171] on div "Select option..." at bounding box center [203, 174] width 181 height 12
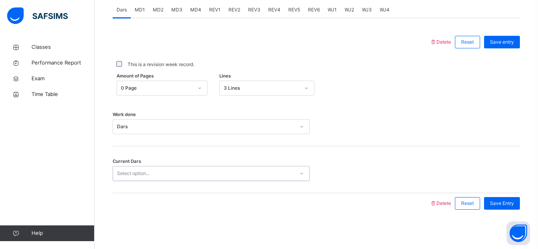
click at [198, 171] on div "Select option..." at bounding box center [203, 174] width 181 height 12
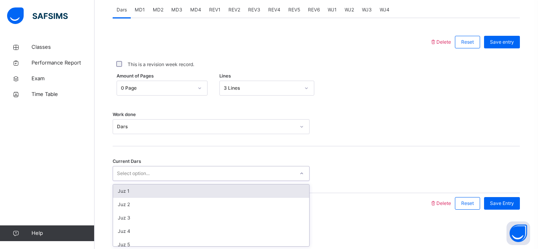
click at [186, 123] on div "Dars" at bounding box center [206, 126] width 178 height 7
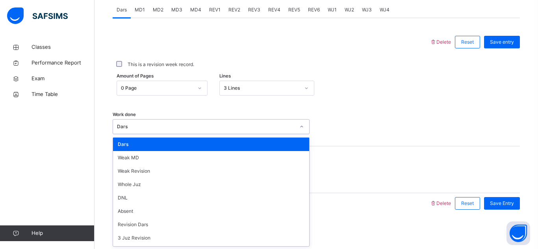
click at [257, 109] on div "Work done option Dars, selected. option Dars focused, 1 of 14. 14 results avail…" at bounding box center [316, 123] width 407 height 47
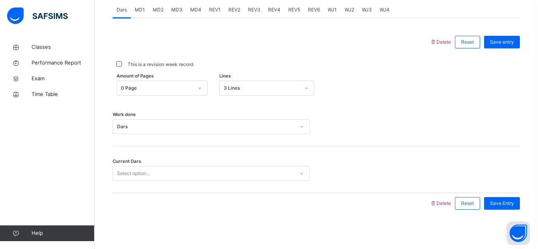
click at [190, 181] on div "Select option..." at bounding box center [211, 173] width 197 height 15
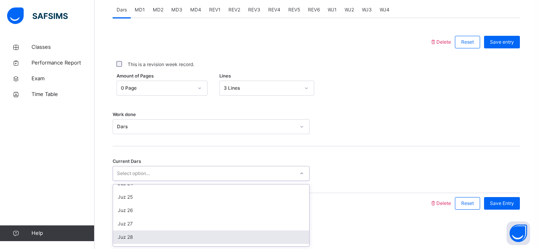
scroll to position [318, 0]
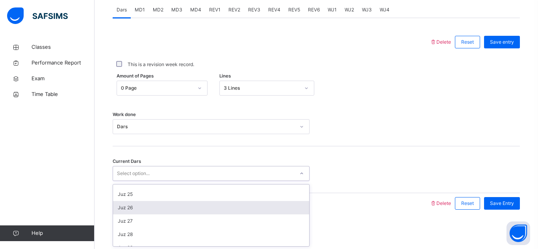
click at [183, 211] on div "Juz 26" at bounding box center [211, 207] width 196 height 13
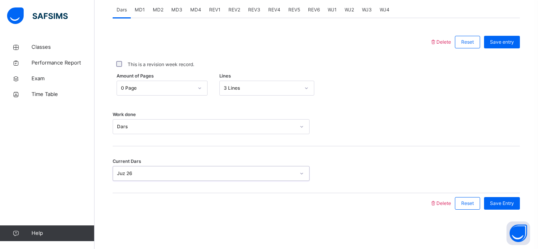
click at [189, 100] on div "Work done Dars" at bounding box center [316, 123] width 407 height 47
click at [176, 126] on div "Dars" at bounding box center [206, 126] width 178 height 7
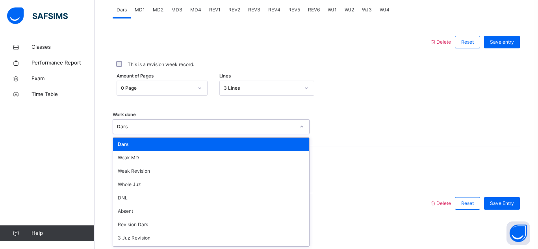
click at [179, 124] on div "Dars" at bounding box center [206, 126] width 178 height 7
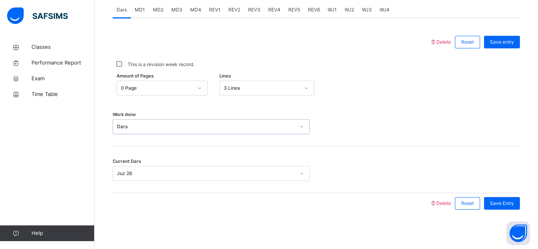
click at [181, 126] on div "Dars" at bounding box center [206, 126] width 178 height 7
click at [180, 125] on div "Dars" at bounding box center [206, 126] width 178 height 7
click at [504, 204] on span "Save Entry" at bounding box center [502, 203] width 24 height 7
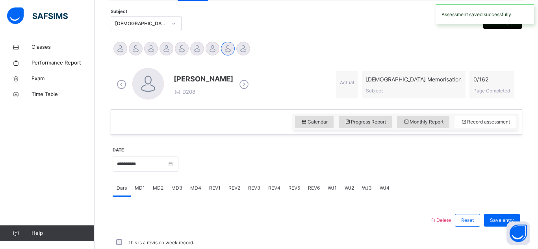
scroll to position [342, 0]
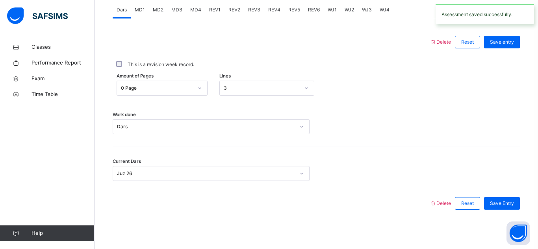
click at [137, 12] on span "MD1" at bounding box center [140, 9] width 10 height 7
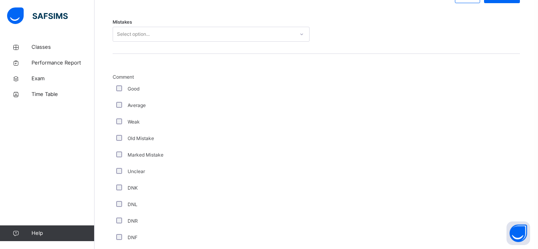
scroll to position [394, 0]
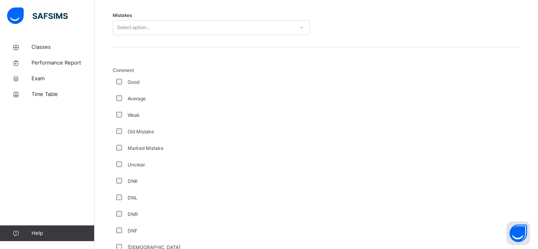
click at [188, 24] on div "Select option..." at bounding box center [203, 28] width 181 height 12
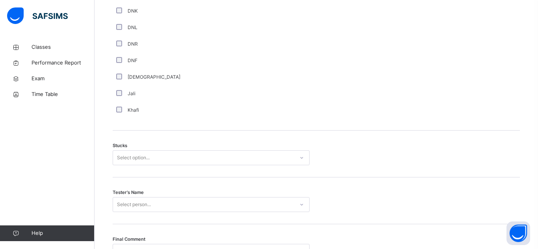
scroll to position [642, 0]
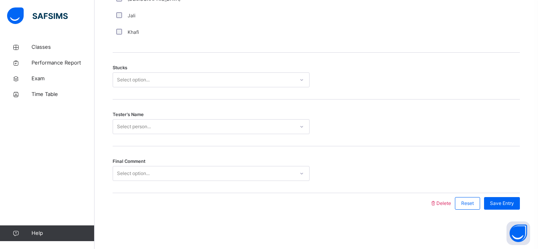
click at [179, 82] on div "Select option..." at bounding box center [203, 80] width 181 height 12
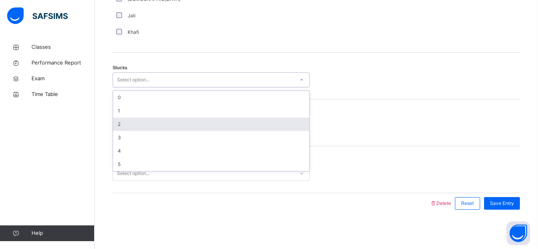
click at [181, 123] on div "2" at bounding box center [211, 124] width 196 height 13
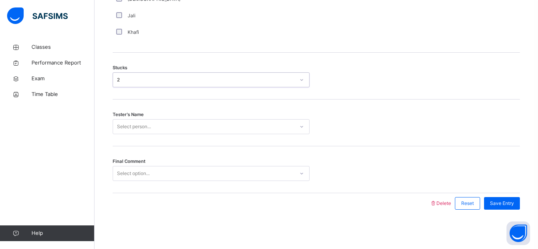
click at [180, 126] on div "Select person..." at bounding box center [203, 127] width 181 height 12
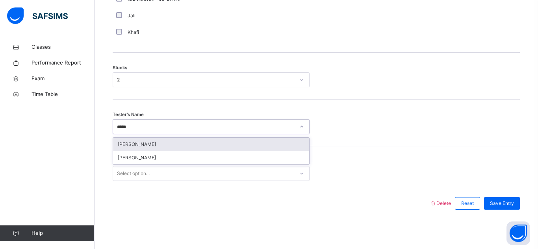
type input "******"
click at [142, 145] on div "[PERSON_NAME]" at bounding box center [211, 144] width 196 height 13
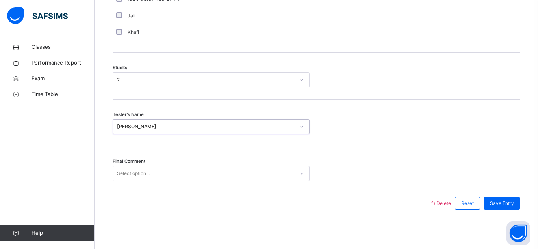
click at [152, 170] on div "Select option..." at bounding box center [203, 174] width 181 height 12
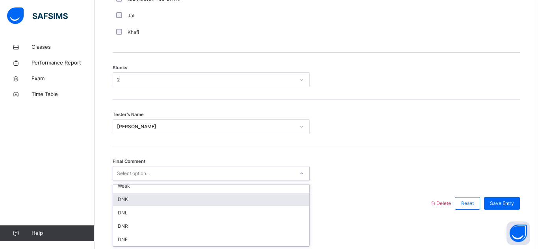
scroll to position [0, 0]
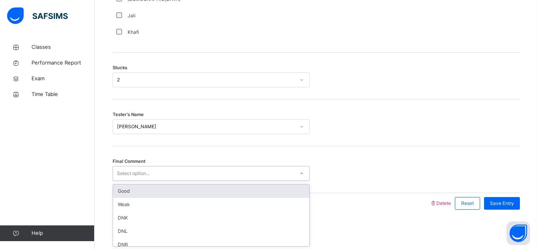
click at [168, 193] on div "Good" at bounding box center [211, 191] width 196 height 13
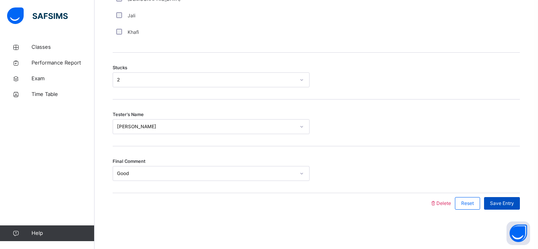
click at [501, 201] on span "Save Entry" at bounding box center [502, 203] width 24 height 7
click at [497, 202] on span "Save Entry" at bounding box center [502, 203] width 24 height 7
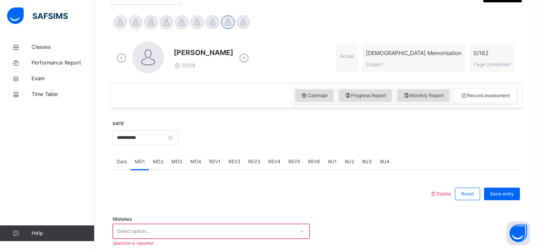
scroll to position [642, 0]
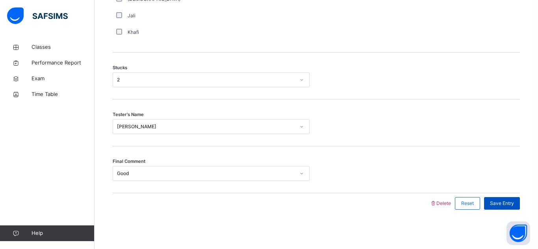
click at [511, 201] on span "Save Entry" at bounding box center [502, 203] width 24 height 7
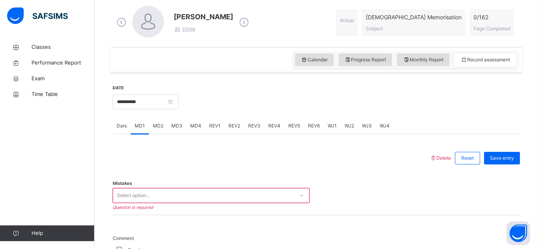
scroll to position [226, 0]
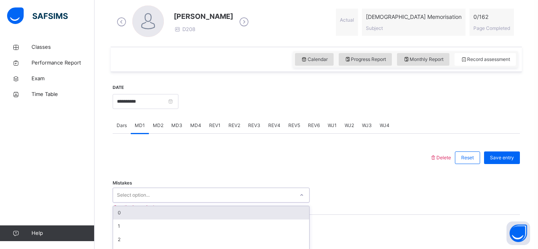
click at [298, 190] on div "option 0 focused, 1 of 7. 7 results available. Use Up and Down to choose option…" at bounding box center [211, 195] width 197 height 15
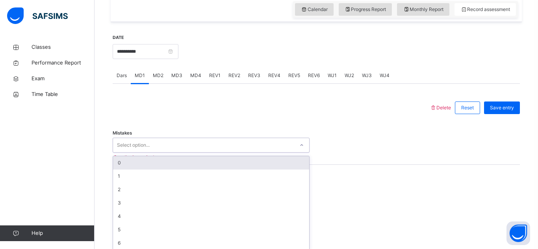
scroll to position [281, 0]
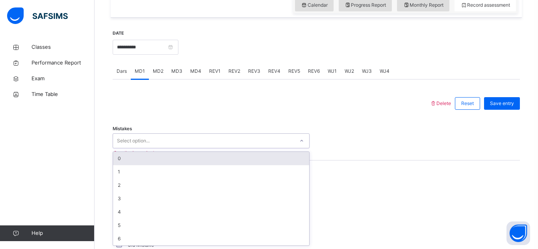
click at [260, 158] on div "0" at bounding box center [211, 158] width 196 height 13
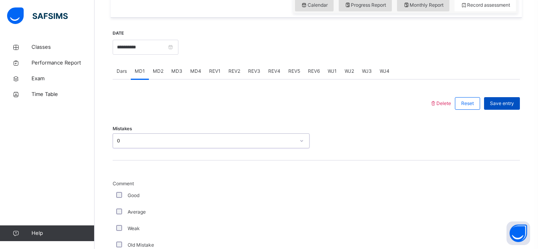
click at [501, 98] on div "Save entry" at bounding box center [502, 103] width 36 height 13
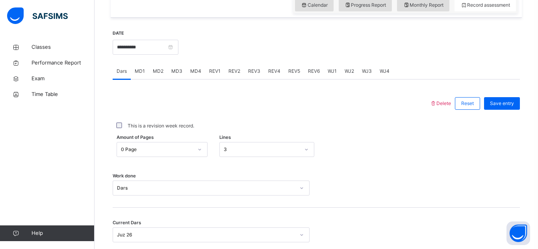
click at [140, 68] on span "MD1" at bounding box center [140, 71] width 10 height 7
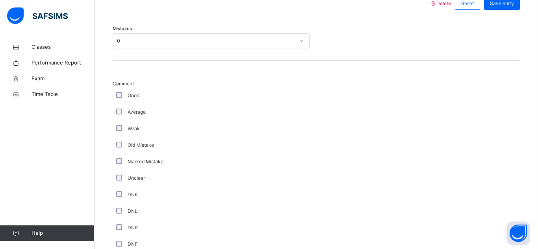
scroll to position [642, 0]
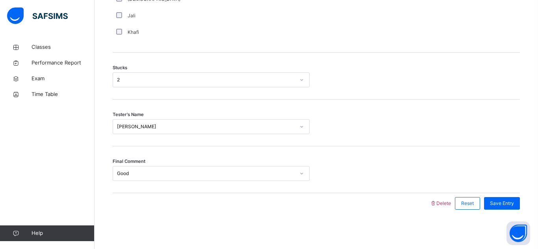
click at [187, 78] on div "2" at bounding box center [206, 79] width 178 height 7
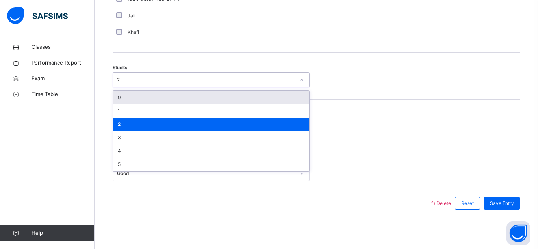
click at [178, 94] on div "0" at bounding box center [211, 97] width 196 height 13
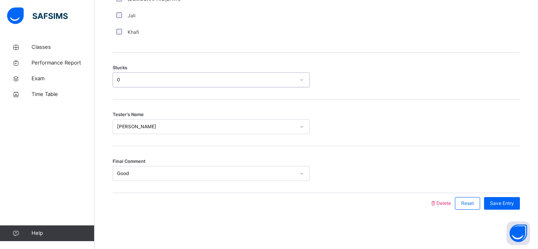
click at [172, 124] on div "[PERSON_NAME]" at bounding box center [206, 126] width 178 height 7
click at [164, 129] on div "[PERSON_NAME]" at bounding box center [206, 126] width 178 height 7
type input "*"
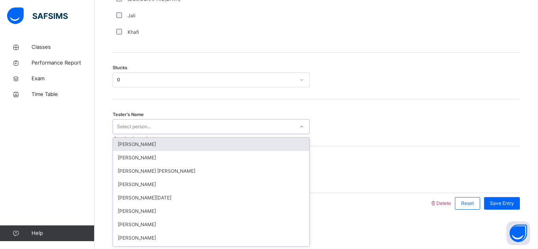
click at [430, 117] on div "Tester's Name option Salahuddin Elyas focused, 1 of 92. 92 results available. S…" at bounding box center [316, 123] width 407 height 47
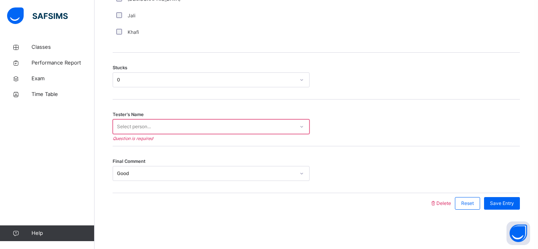
click at [164, 172] on div "Good" at bounding box center [206, 173] width 178 height 7
click at [139, 176] on div "Good" at bounding box center [206, 173] width 178 height 7
type input "*"
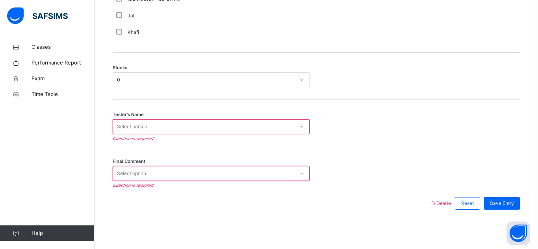
click at [461, 93] on div "Stucks 0" at bounding box center [316, 76] width 407 height 47
click at [143, 74] on div "0" at bounding box center [203, 80] width 181 height 12
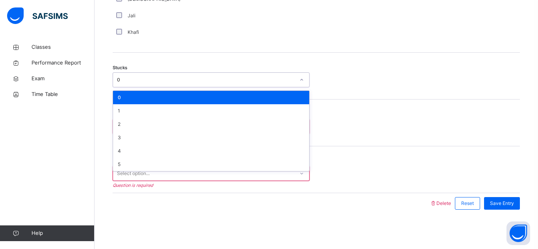
click at [456, 100] on div "Tester's Name Select person... Question is required" at bounding box center [316, 123] width 407 height 47
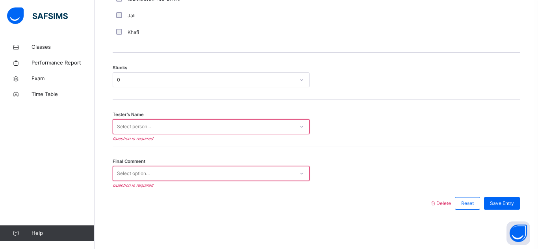
click at [440, 199] on div "Delete Reset Save Entry" at bounding box center [474, 203] width 90 height 20
click at [440, 203] on span "Delete" at bounding box center [439, 203] width 21 height 6
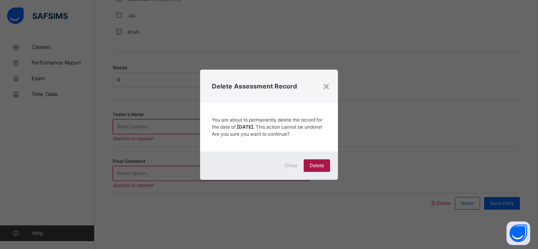
click at [316, 164] on div "Delete" at bounding box center [316, 165] width 26 height 13
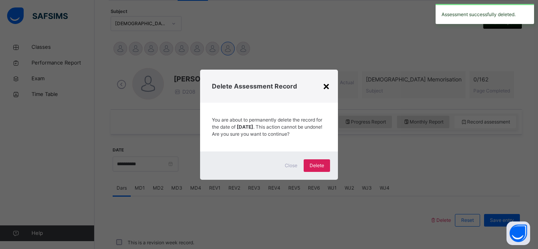
scroll to position [342, 0]
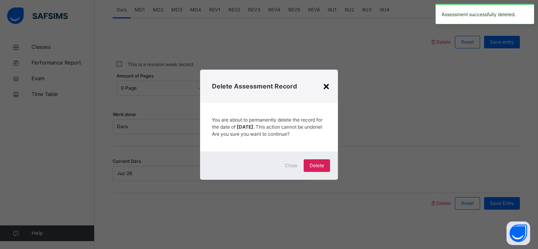
click at [324, 84] on div "×" at bounding box center [325, 86] width 7 height 17
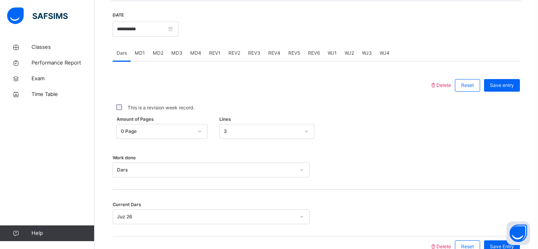
scroll to position [300, 0]
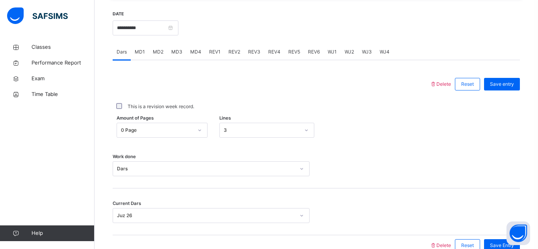
click at [143, 54] on span "MD1" at bounding box center [140, 51] width 10 height 7
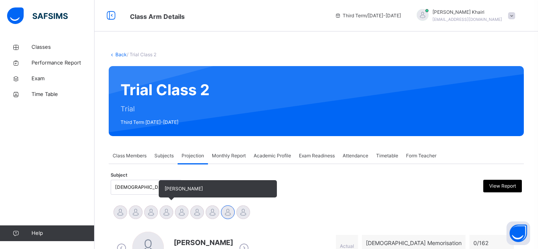
scroll to position [222, 0]
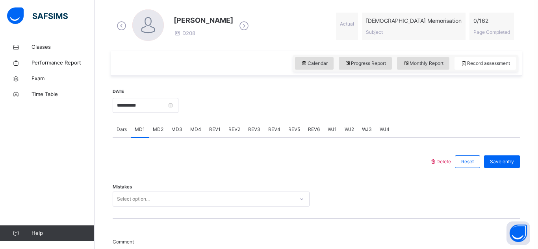
click at [192, 129] on span "MD4" at bounding box center [195, 129] width 11 height 7
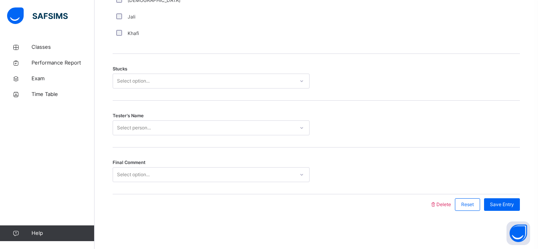
scroll to position [642, 0]
click at [179, 75] on div "Select option..." at bounding box center [203, 80] width 181 height 12
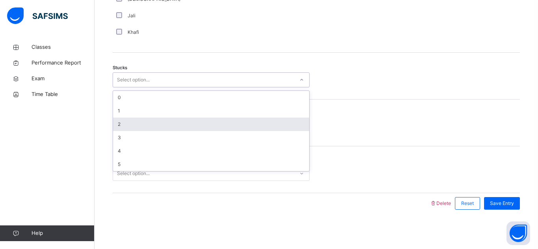
click at [148, 118] on div "2" at bounding box center [211, 124] width 196 height 13
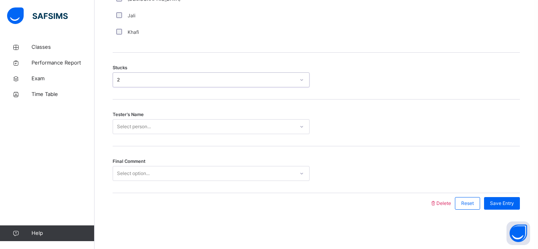
click at [147, 126] on div "Select person..." at bounding box center [134, 126] width 34 height 15
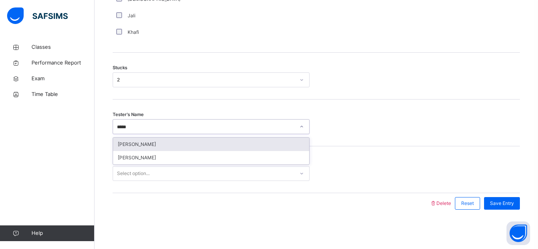
type input "******"
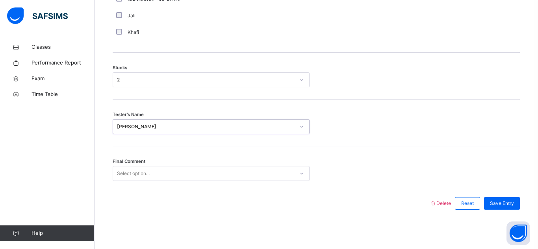
click at [160, 167] on div "Select option..." at bounding box center [211, 173] width 197 height 15
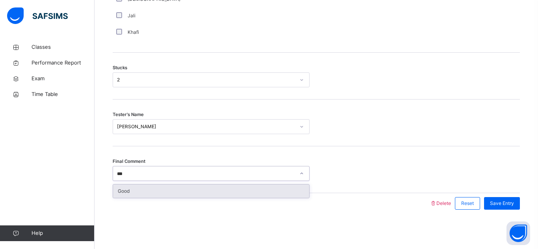
type input "****"
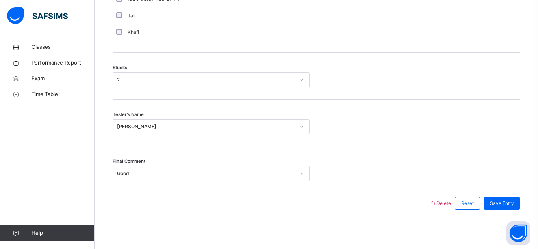
click at [495, 210] on div "Save Entry" at bounding box center [500, 203] width 40 height 20
click at [496, 203] on span "Save Entry" at bounding box center [502, 203] width 24 height 7
click at [505, 205] on span "Save Entry" at bounding box center [502, 203] width 24 height 7
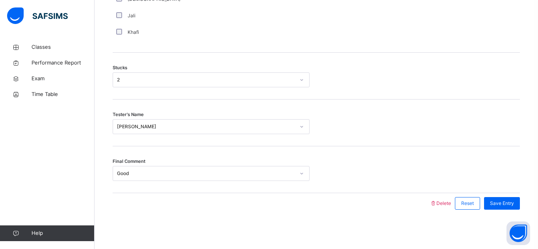
click at [468, 131] on div "Tester's Name Haseef Cooper" at bounding box center [316, 126] width 407 height 15
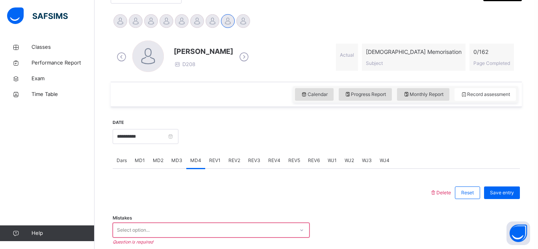
scroll to position [191, 0]
click at [301, 235] on div "Select option..." at bounding box center [211, 230] width 197 height 15
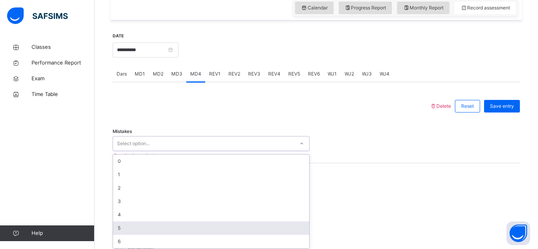
scroll to position [281, 0]
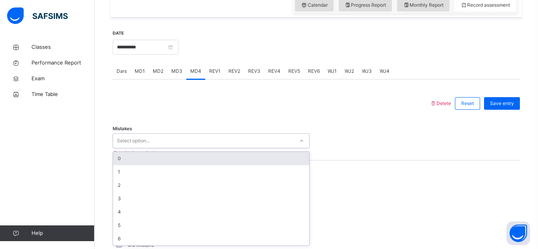
click at [164, 155] on div "0" at bounding box center [211, 158] width 196 height 13
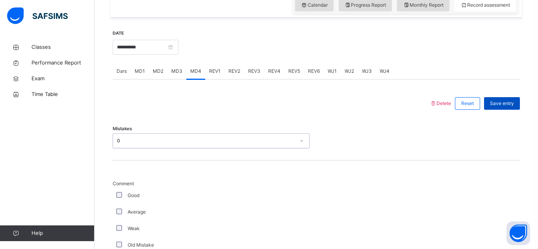
click at [493, 103] on span "Save entry" at bounding box center [502, 103] width 24 height 7
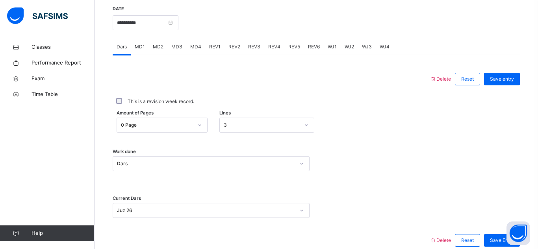
scroll to position [342, 0]
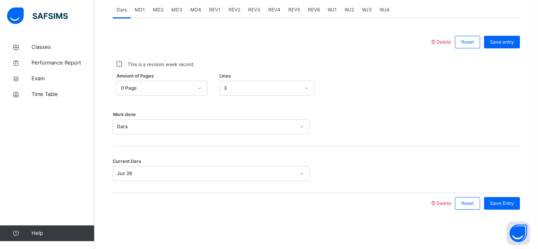
click at [138, 8] on span "MD1" at bounding box center [140, 9] width 10 height 7
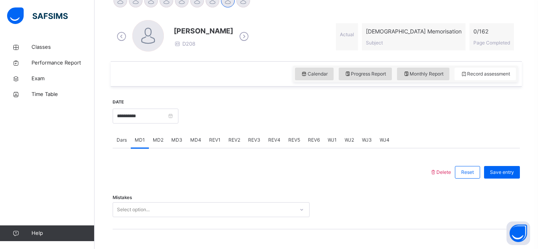
scroll to position [258, 0]
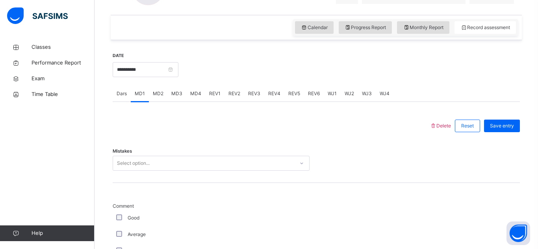
click at [198, 96] on span "MD4" at bounding box center [195, 93] width 11 height 7
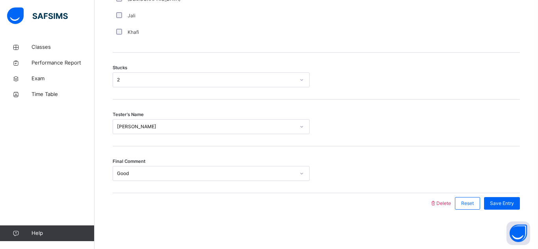
scroll to position [0, 0]
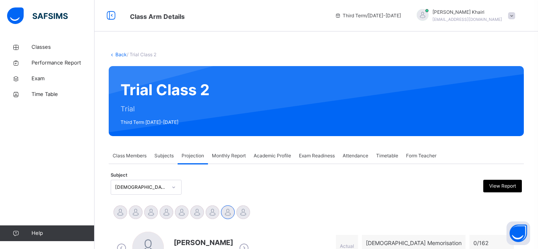
click at [139, 151] on div "Class Members" at bounding box center [130, 156] width 42 height 16
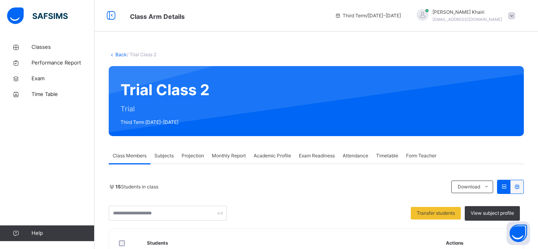
click at [174, 155] on span "Subjects" at bounding box center [163, 155] width 19 height 7
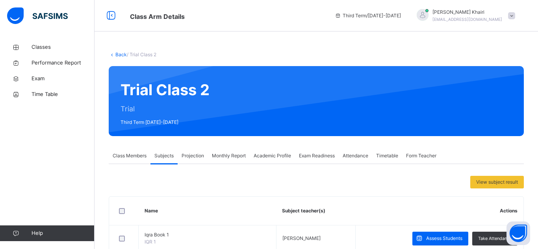
click at [181, 156] on div "Projection" at bounding box center [192, 156] width 30 height 16
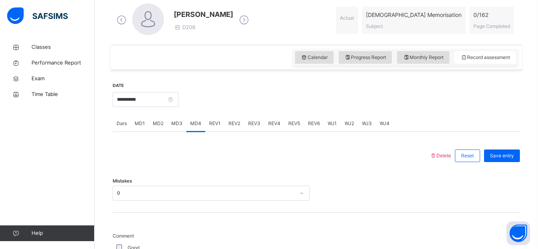
scroll to position [234, 0]
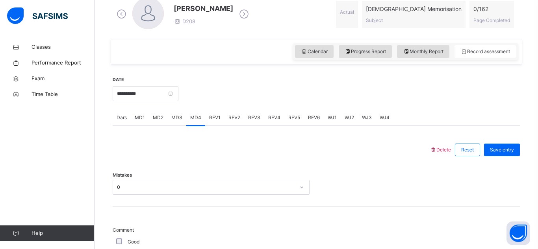
click at [124, 122] on div "Dars" at bounding box center [122, 118] width 18 height 16
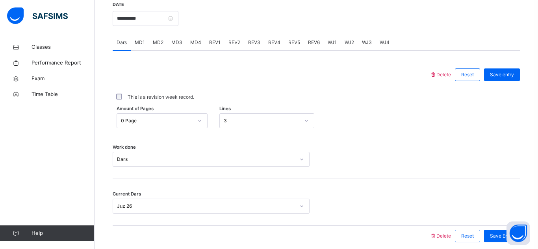
click at [186, 163] on div "Dars" at bounding box center [211, 159] width 197 height 15
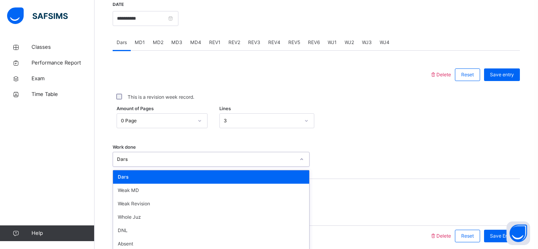
scroll to position [342, 0]
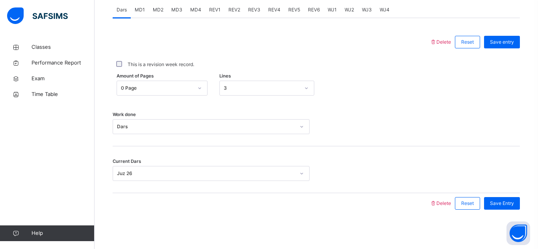
click at [253, 171] on div "Juz 26" at bounding box center [206, 173] width 178 height 7
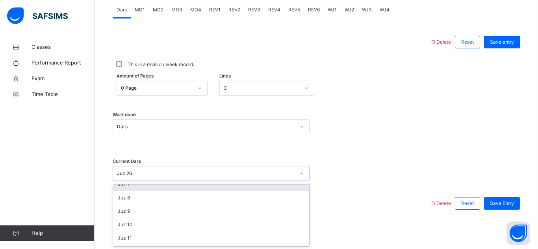
click at [208, 154] on div "Current Dars option Juz 7 focused, 7 of 30. 30 results available. Use Up and Do…" at bounding box center [316, 169] width 407 height 47
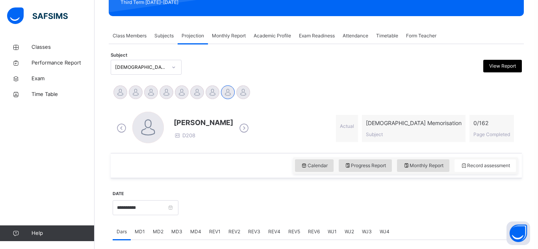
scroll to position [128, 0]
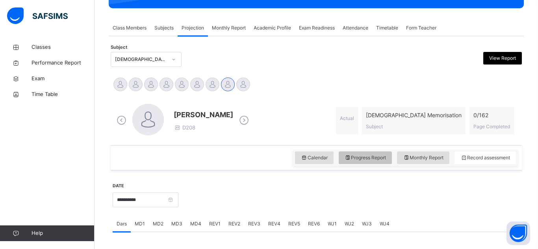
click at [373, 157] on span "Progress Report" at bounding box center [365, 157] width 42 height 7
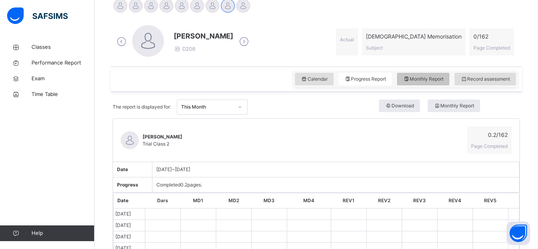
scroll to position [209, 0]
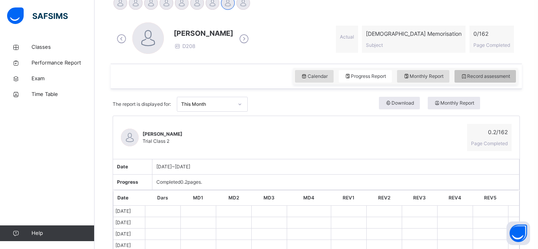
click at [479, 76] on span "Record assessment" at bounding box center [485, 76] width 50 height 7
